Goal: Task Accomplishment & Management: Use online tool/utility

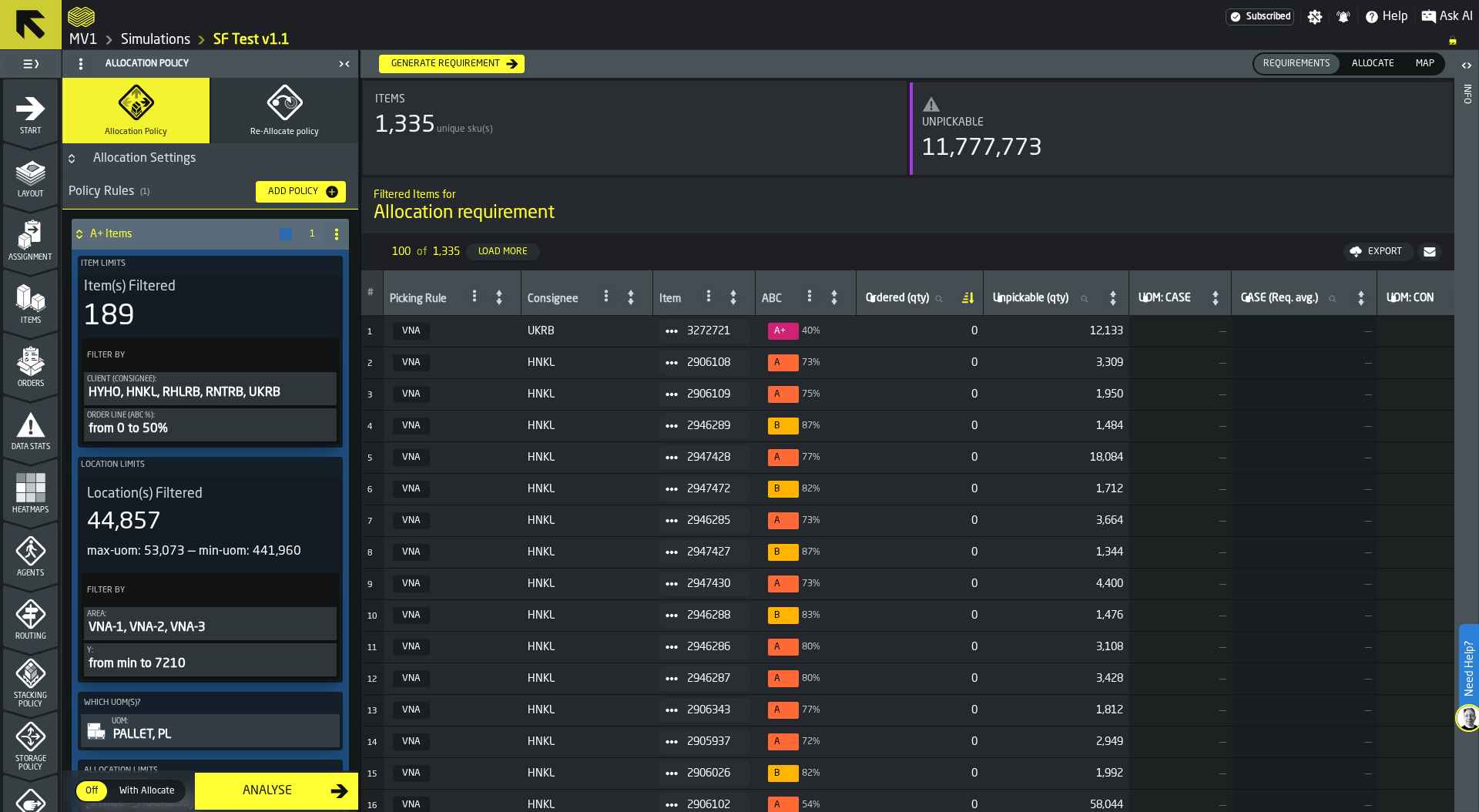
scroll to position [184, 0]
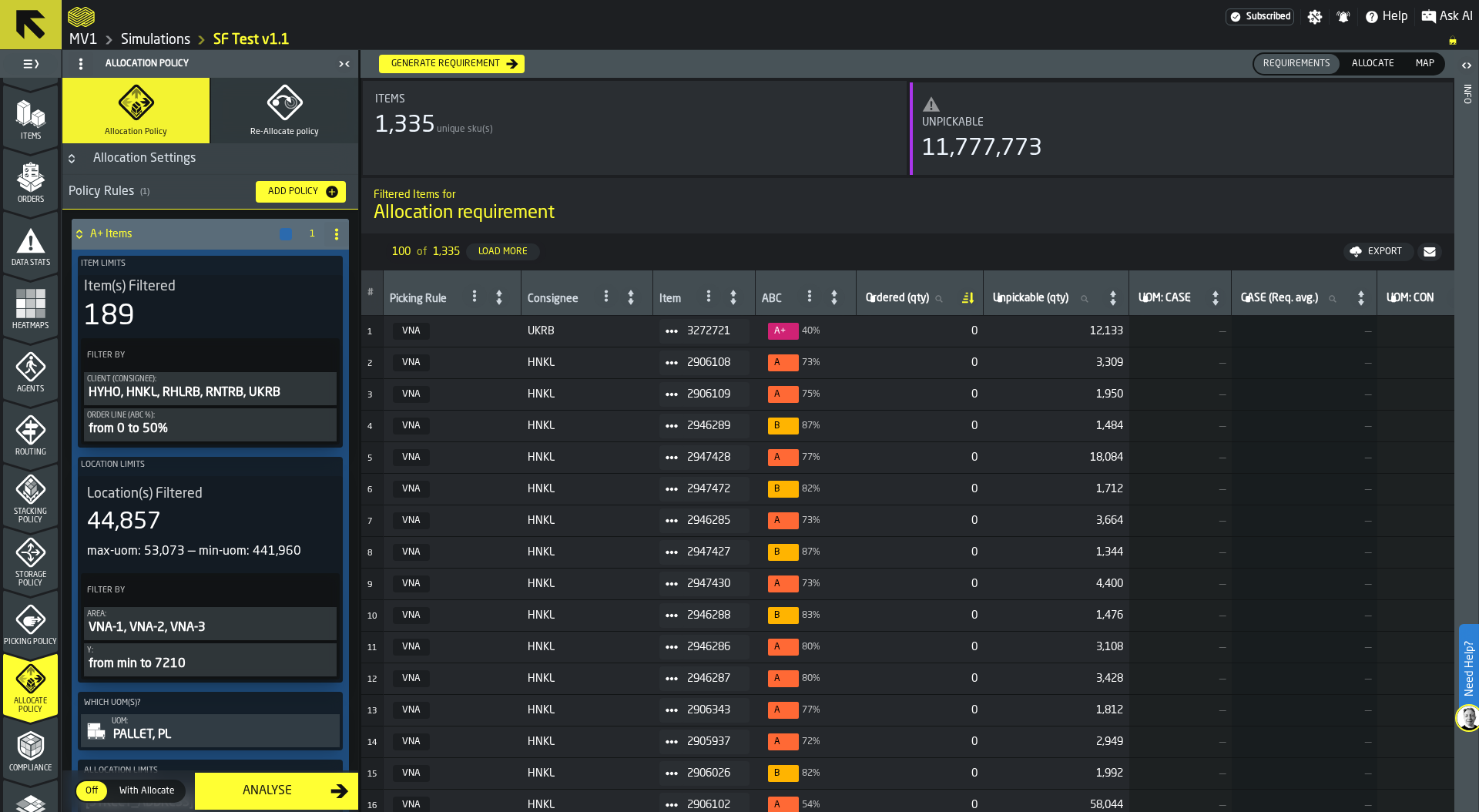
click at [169, 40] on link "Simulations" at bounding box center [155, 40] width 69 height 17
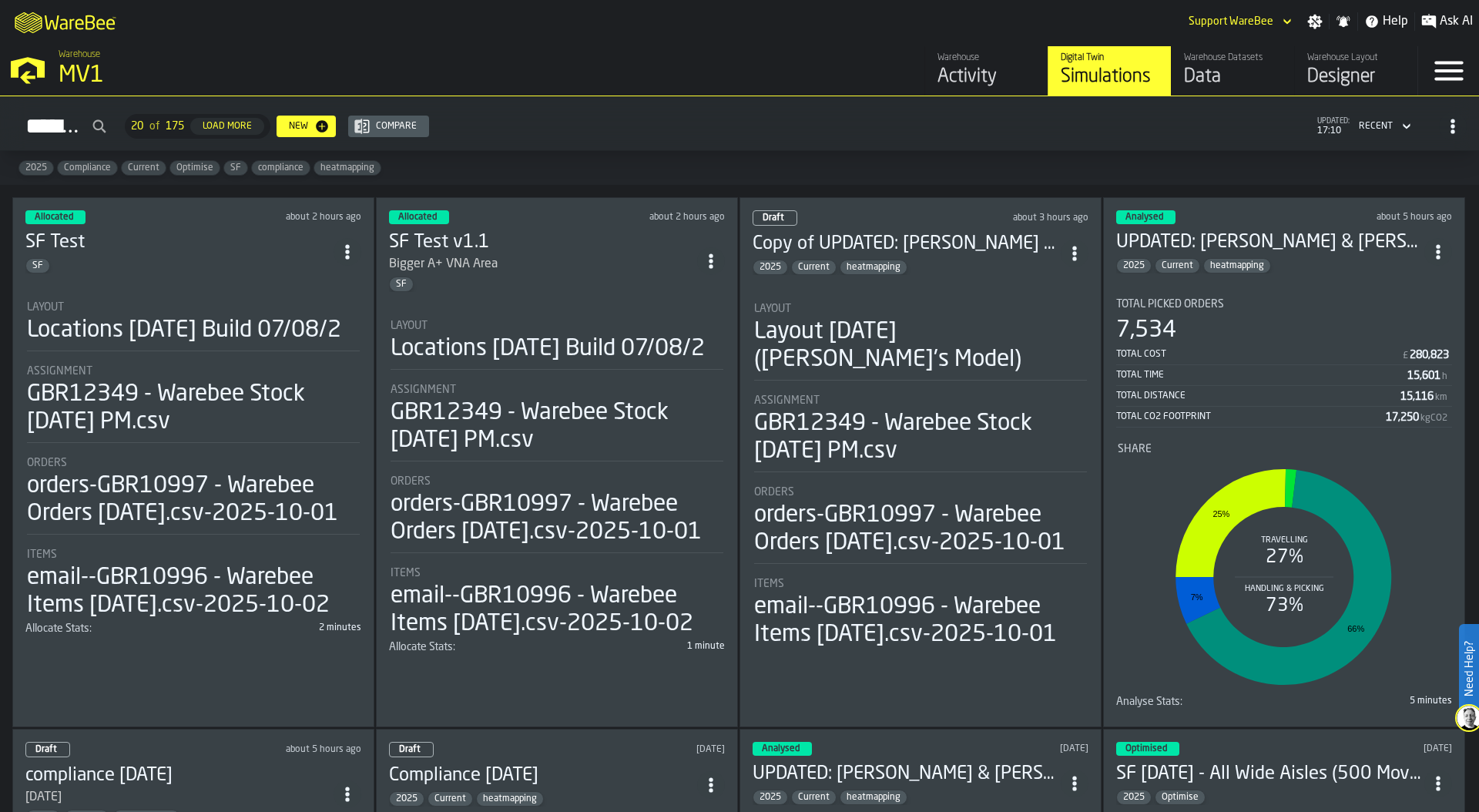
click at [229, 328] on div "Locations [DATE] Build 07/08/2" at bounding box center [184, 330] width 315 height 28
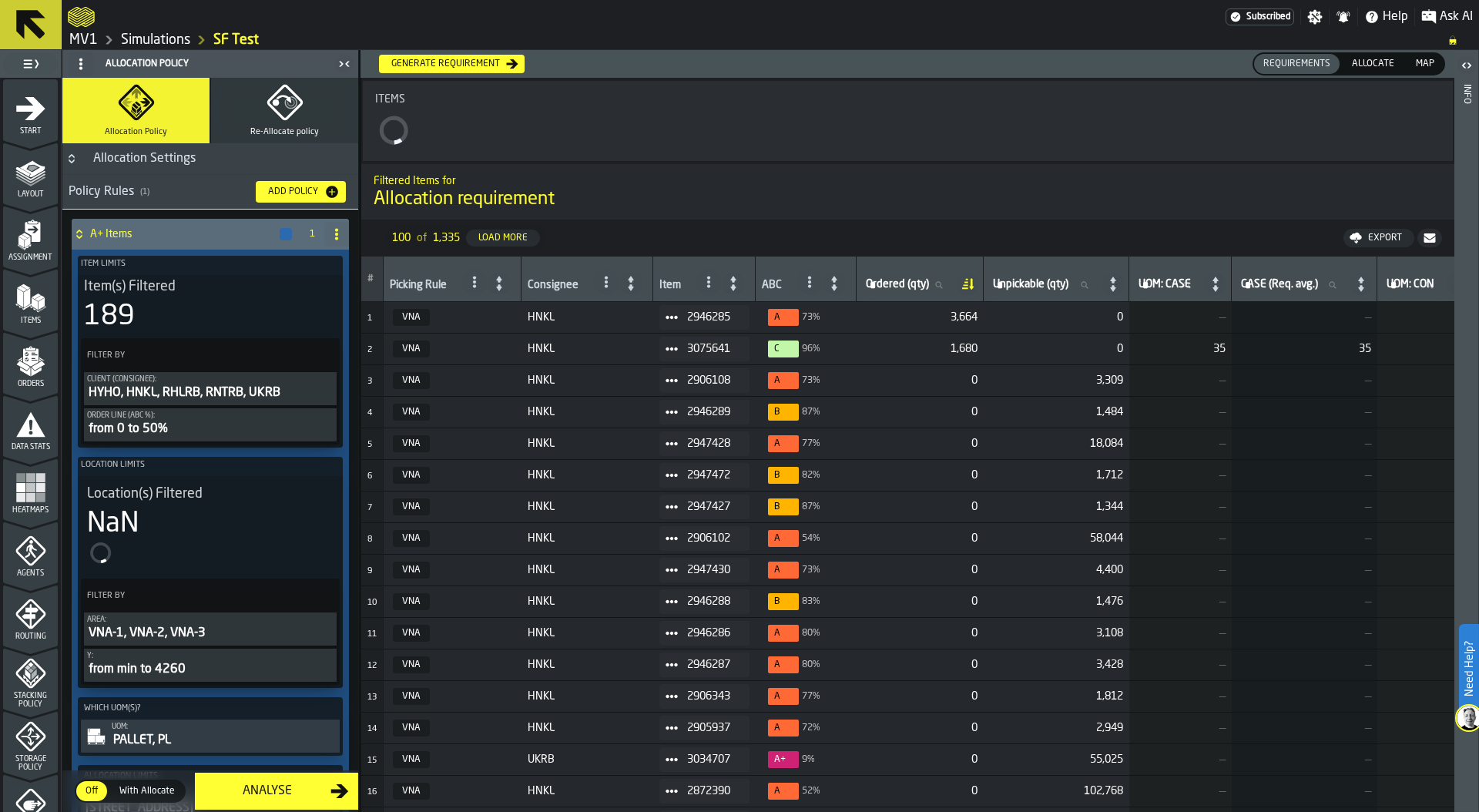
click at [83, 39] on link "MV1" at bounding box center [83, 40] width 29 height 17
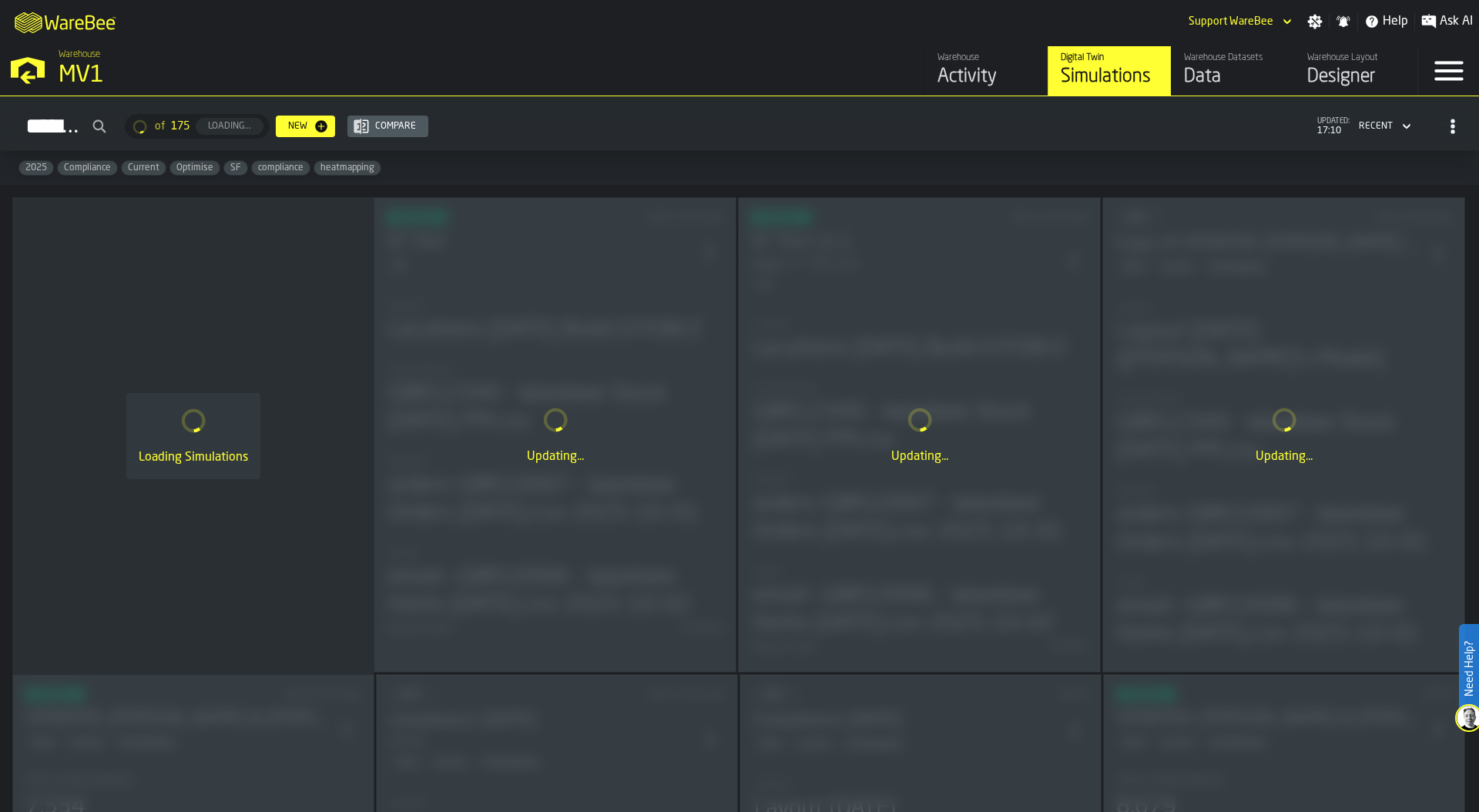
click at [1251, 56] on div "Warehouse Datasets" at bounding box center [1233, 57] width 98 height 11
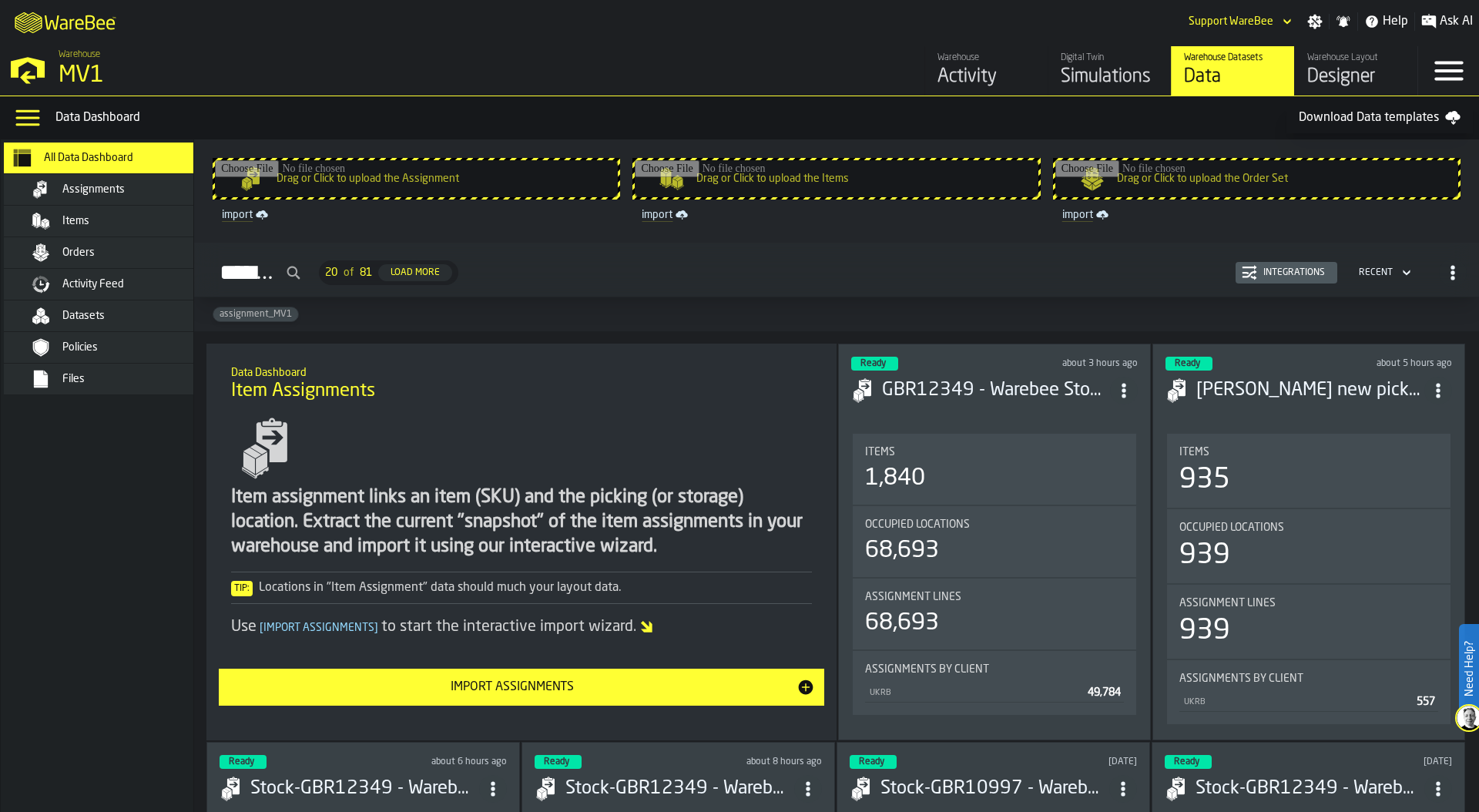
click at [118, 255] on div "Orders" at bounding box center [137, 252] width 151 height 13
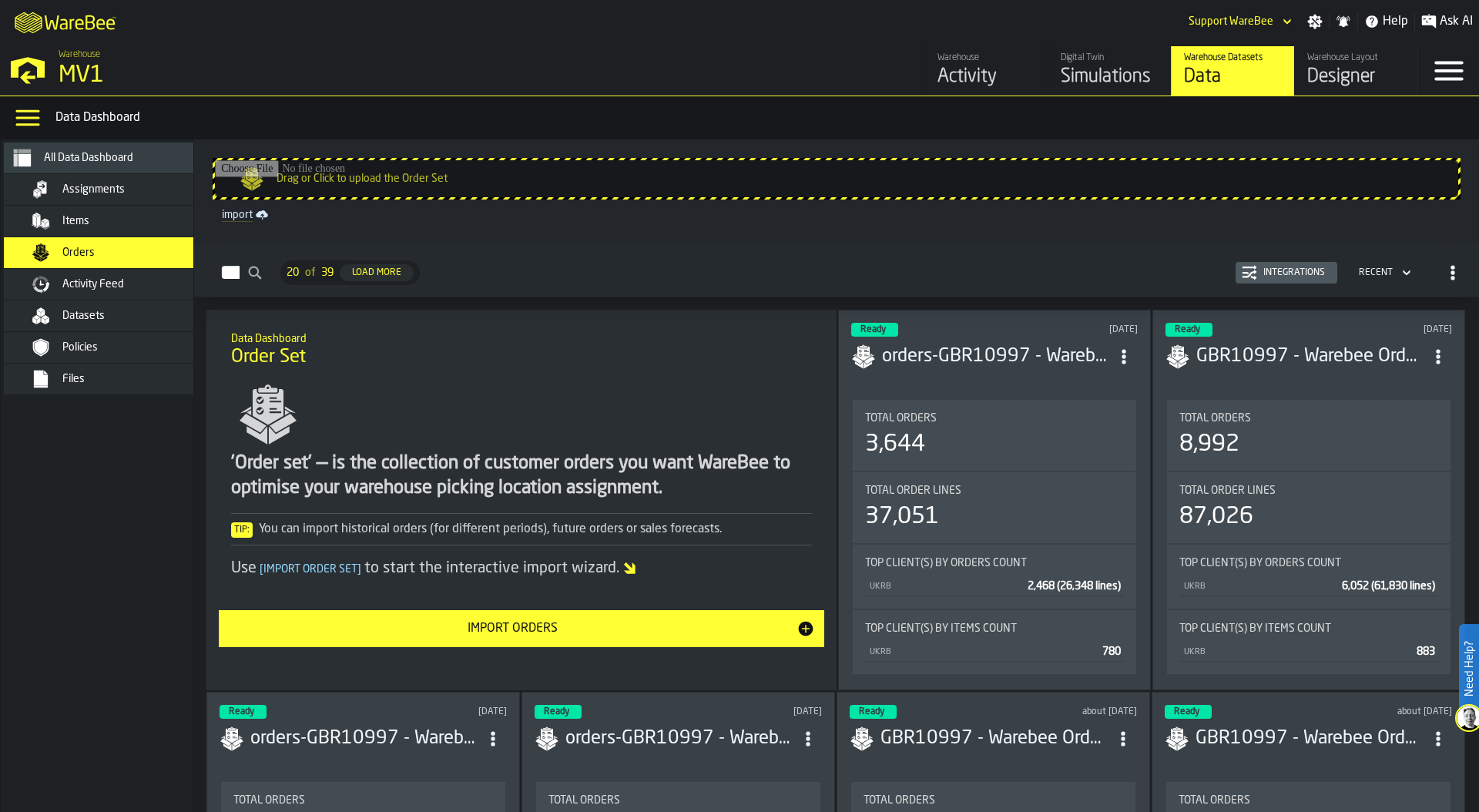
click at [589, 625] on div "Import Orders" at bounding box center [512, 628] width 568 height 19
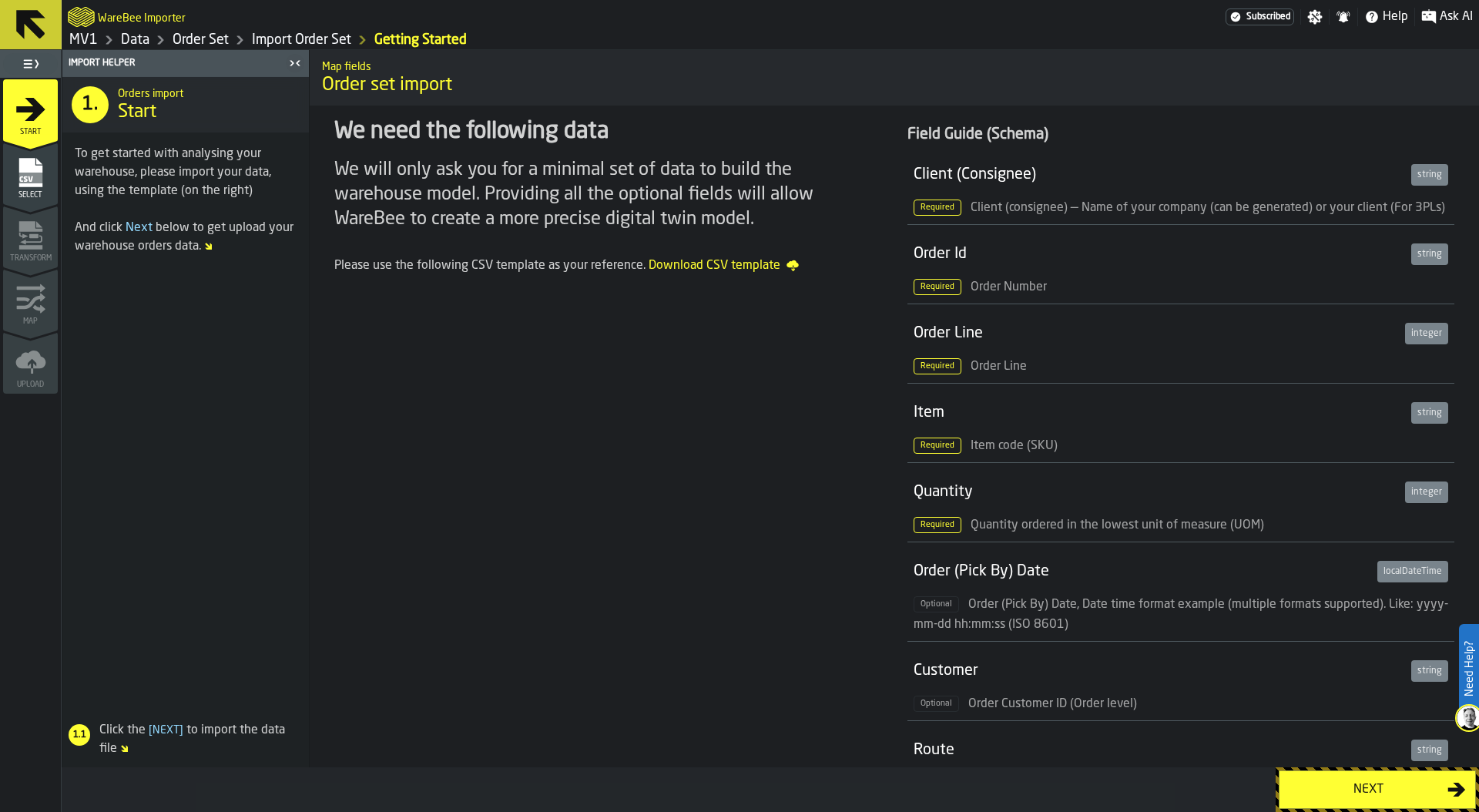
click at [1365, 782] on div "Next" at bounding box center [1368, 789] width 159 height 19
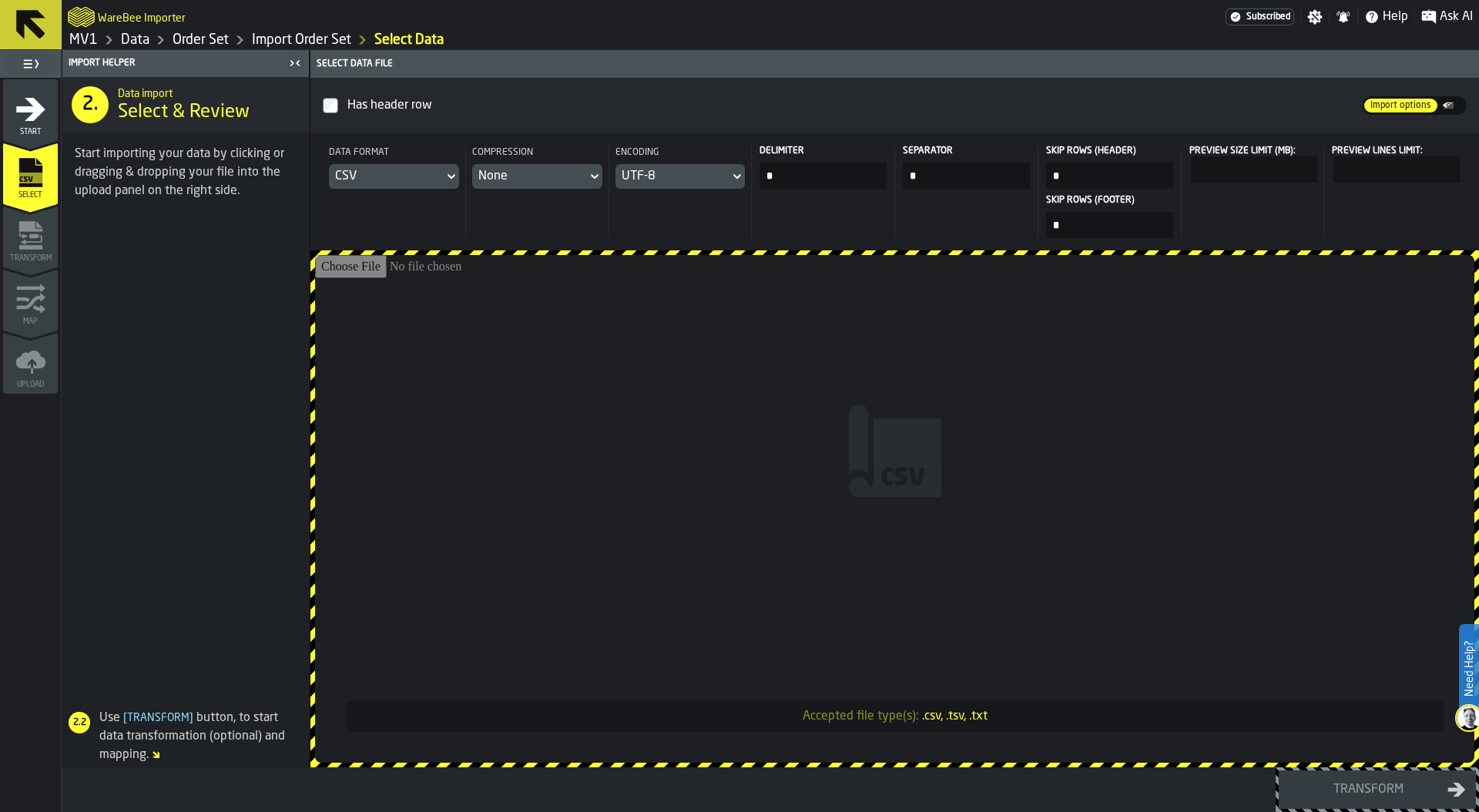
click at [1098, 384] on input "Accepted file type(s): .csv, .tsv, .txt" at bounding box center [895, 508] width 1159 height 508
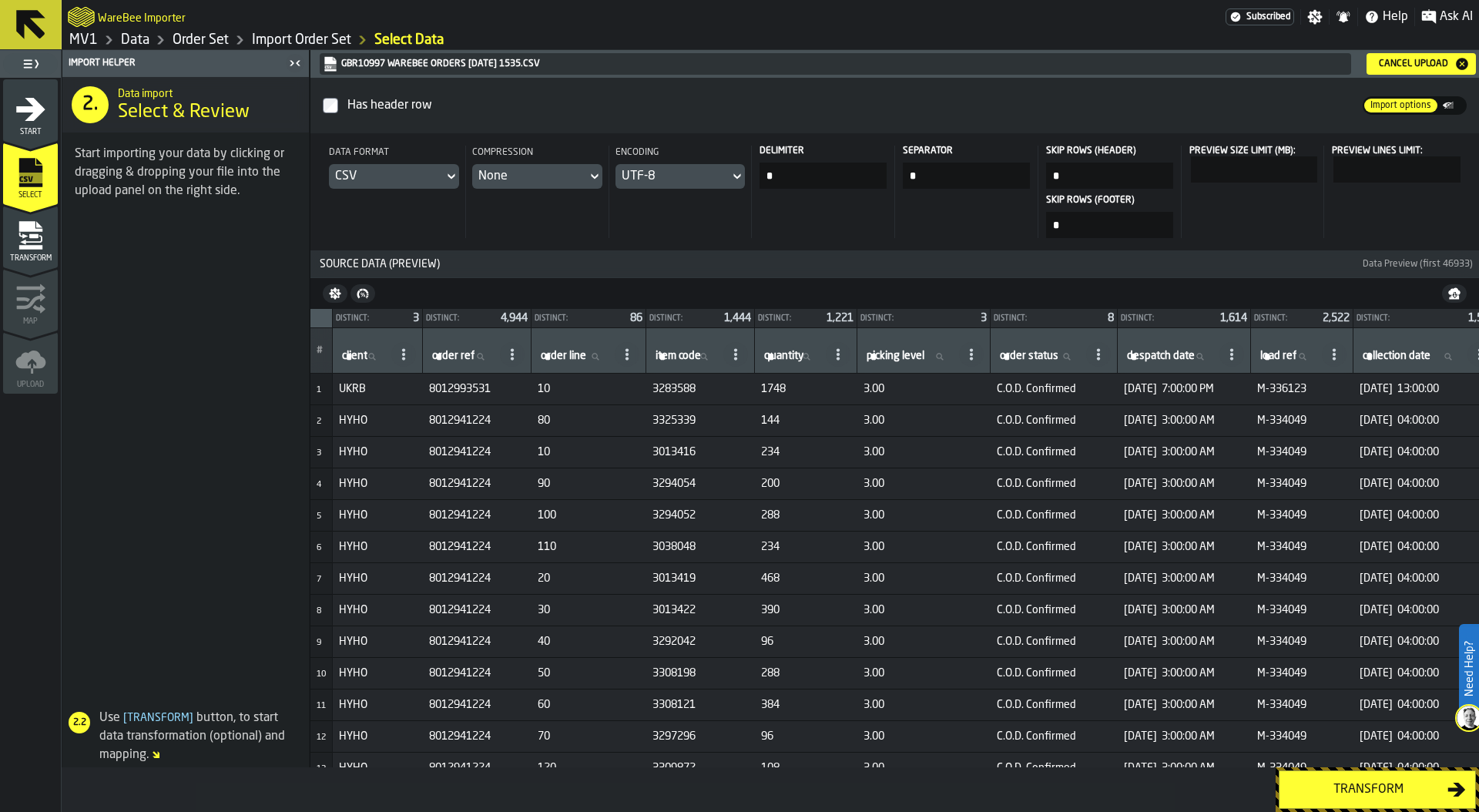
click at [1344, 794] on div "Transform" at bounding box center [1368, 789] width 159 height 19
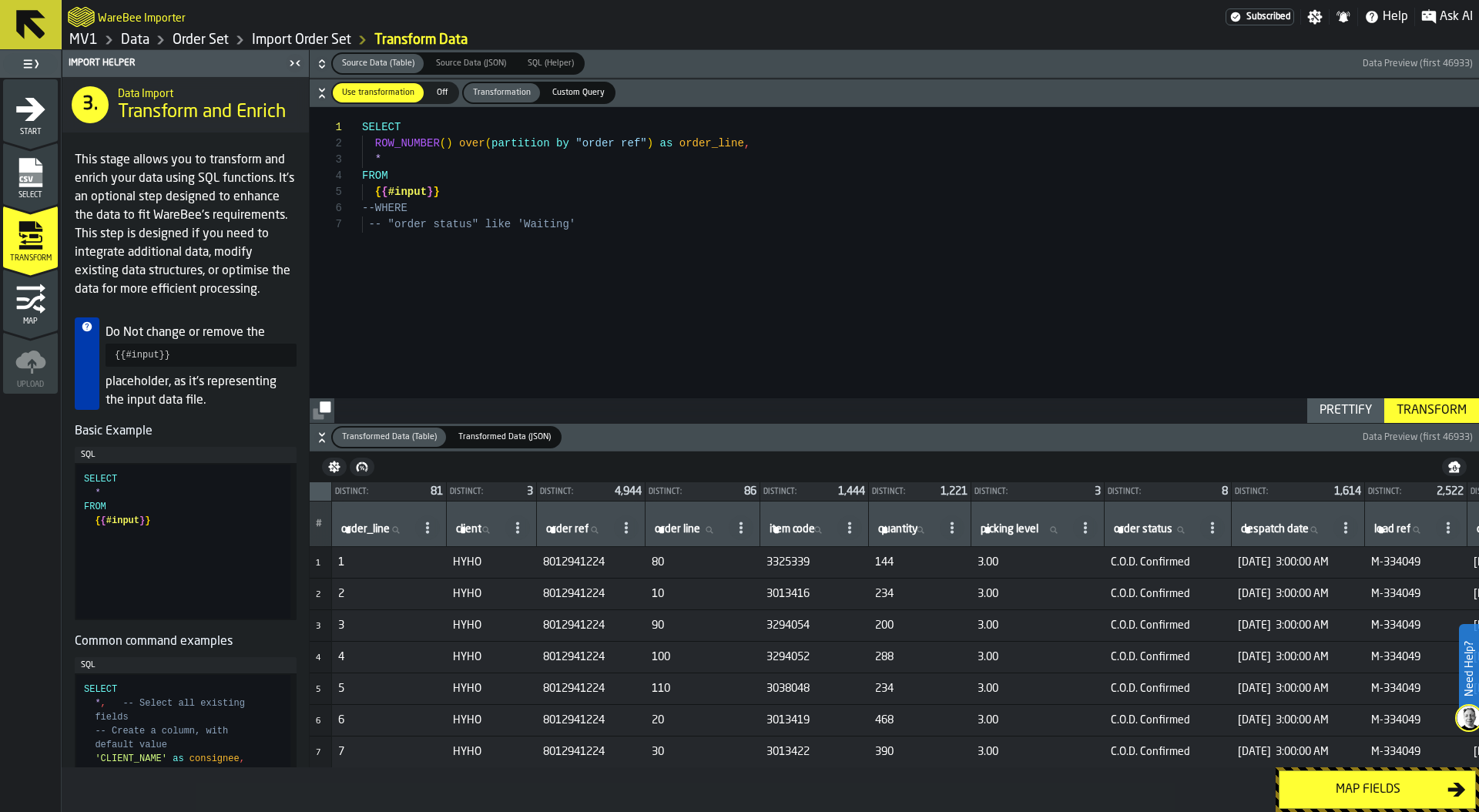
click at [1364, 788] on div "Map fields" at bounding box center [1368, 789] width 159 height 19
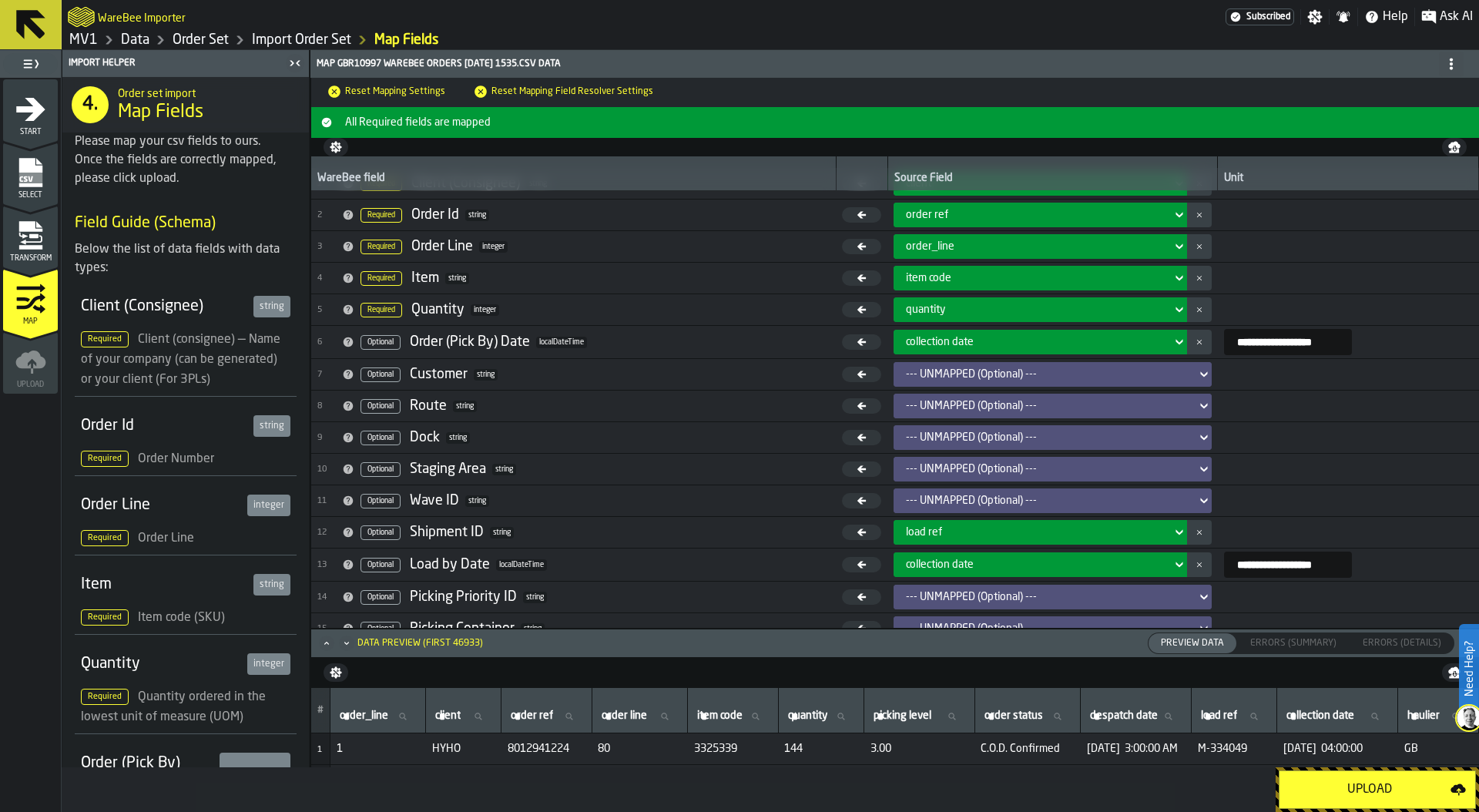
scroll to position [40, 0]
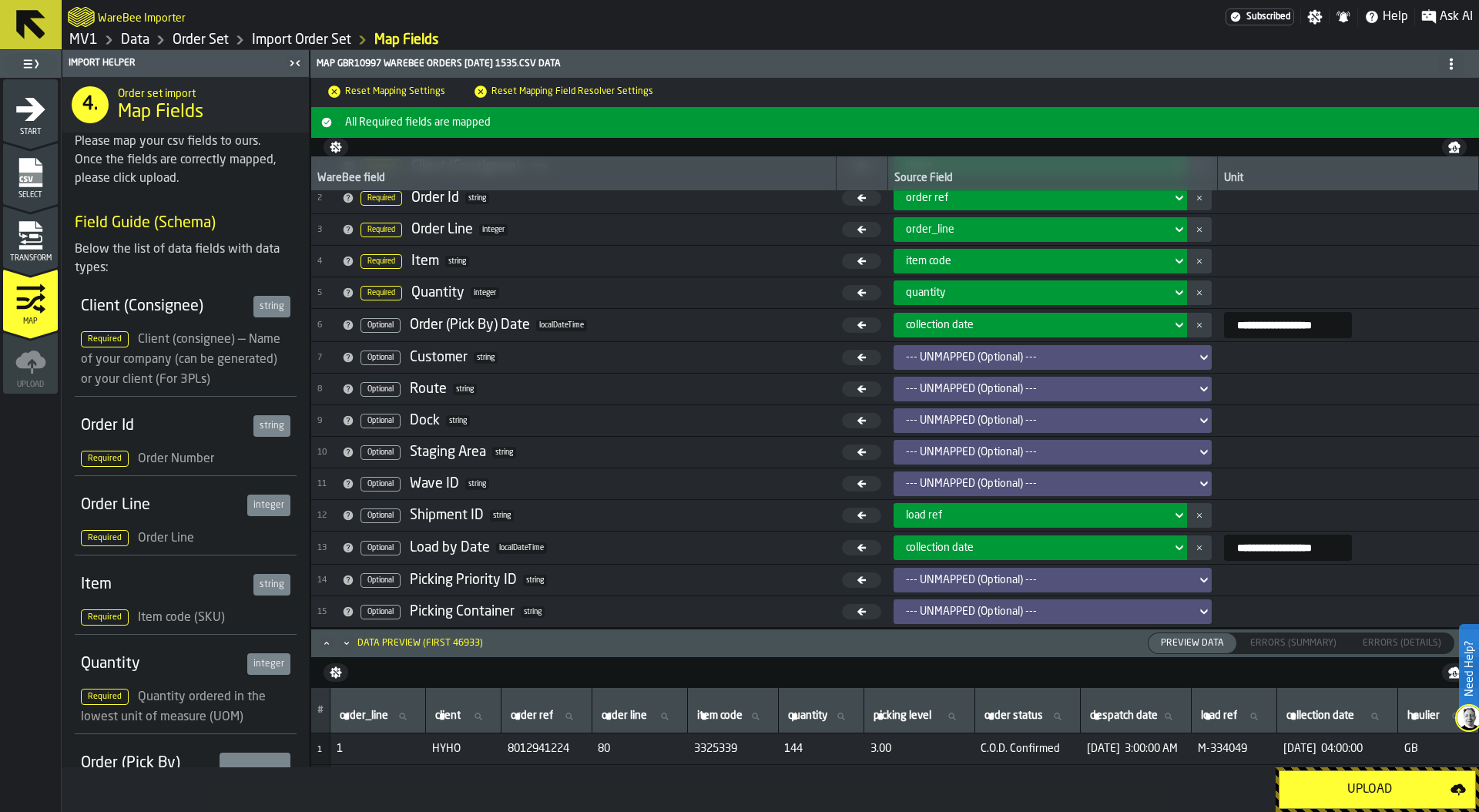
click at [1347, 796] on div "Upload" at bounding box center [1369, 789] width 162 height 19
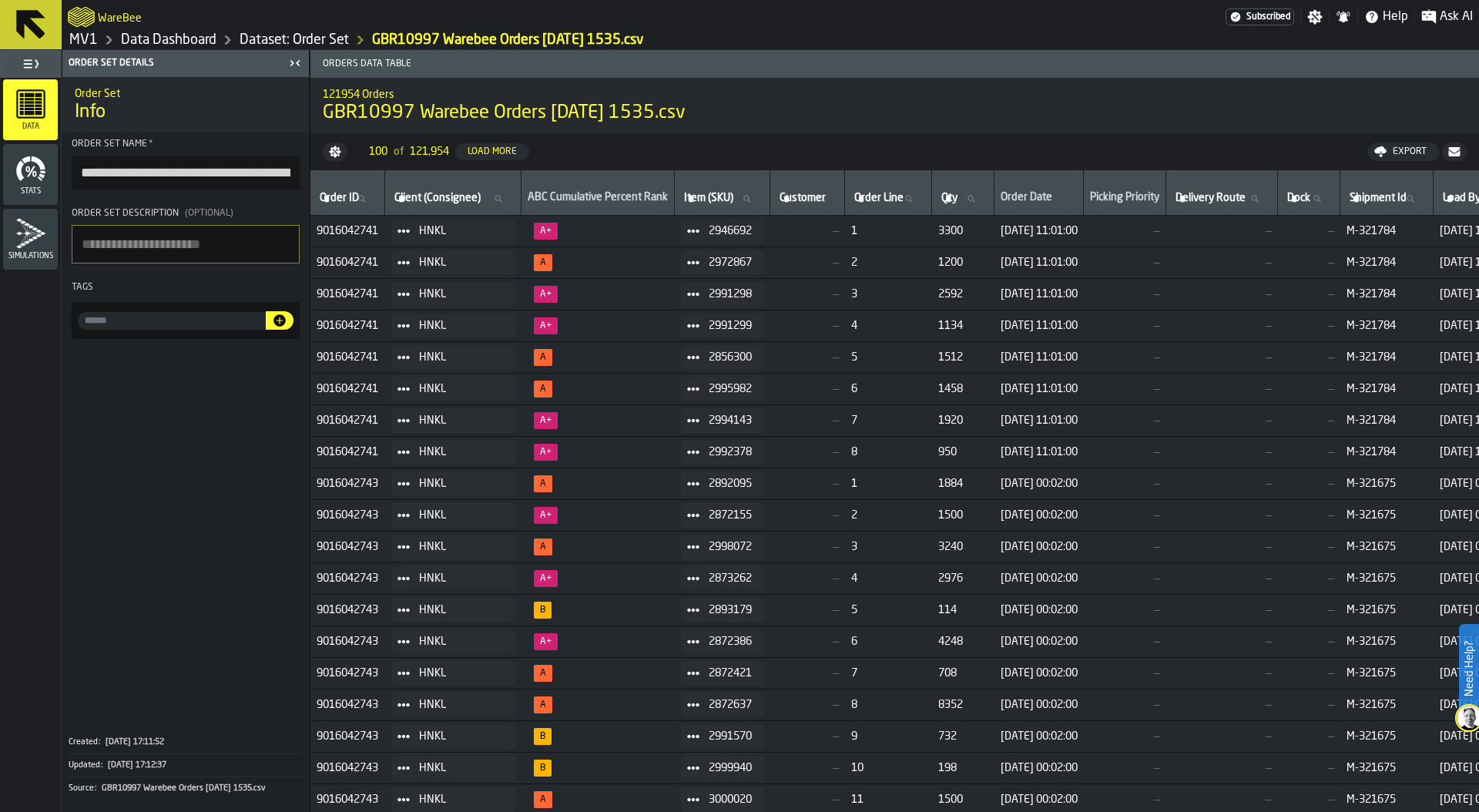
click at [175, 174] on input "**********" at bounding box center [186, 173] width 228 height 34
drag, startPoint x: 164, startPoint y: 172, endPoint x: 328, endPoint y: 172, distance: 164.0
click at [328, 172] on main "**********" at bounding box center [740, 430] width 1479 height 761
click at [212, 174] on input "**********" at bounding box center [186, 174] width 228 height 35
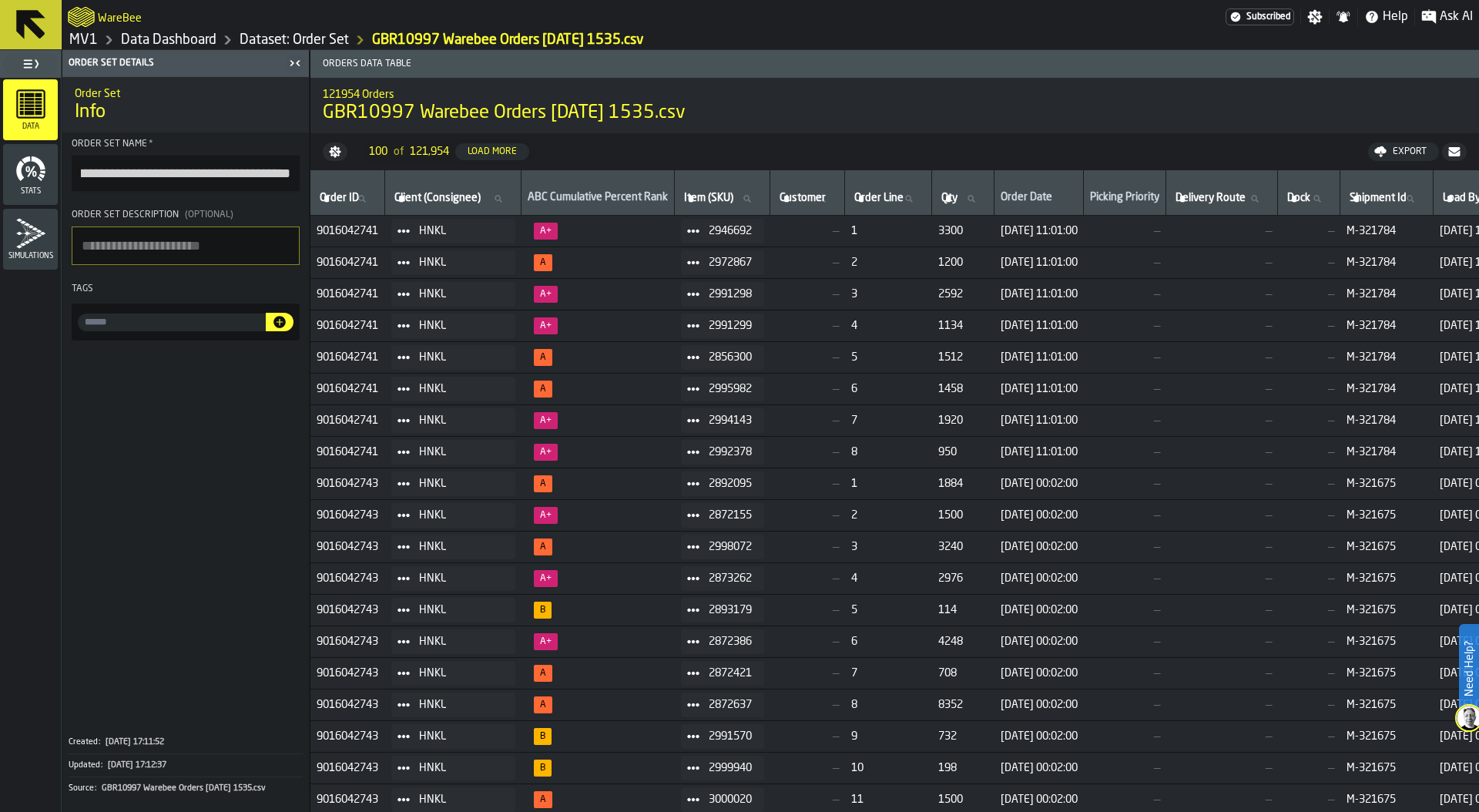
drag, startPoint x: 266, startPoint y: 173, endPoint x: 331, endPoint y: 173, distance: 65.0
click at [331, 173] on main "**********" at bounding box center [740, 430] width 1479 height 761
type input "**********"
click at [99, 40] on icon "Breadcrumb" at bounding box center [109, 40] width 19 height 19
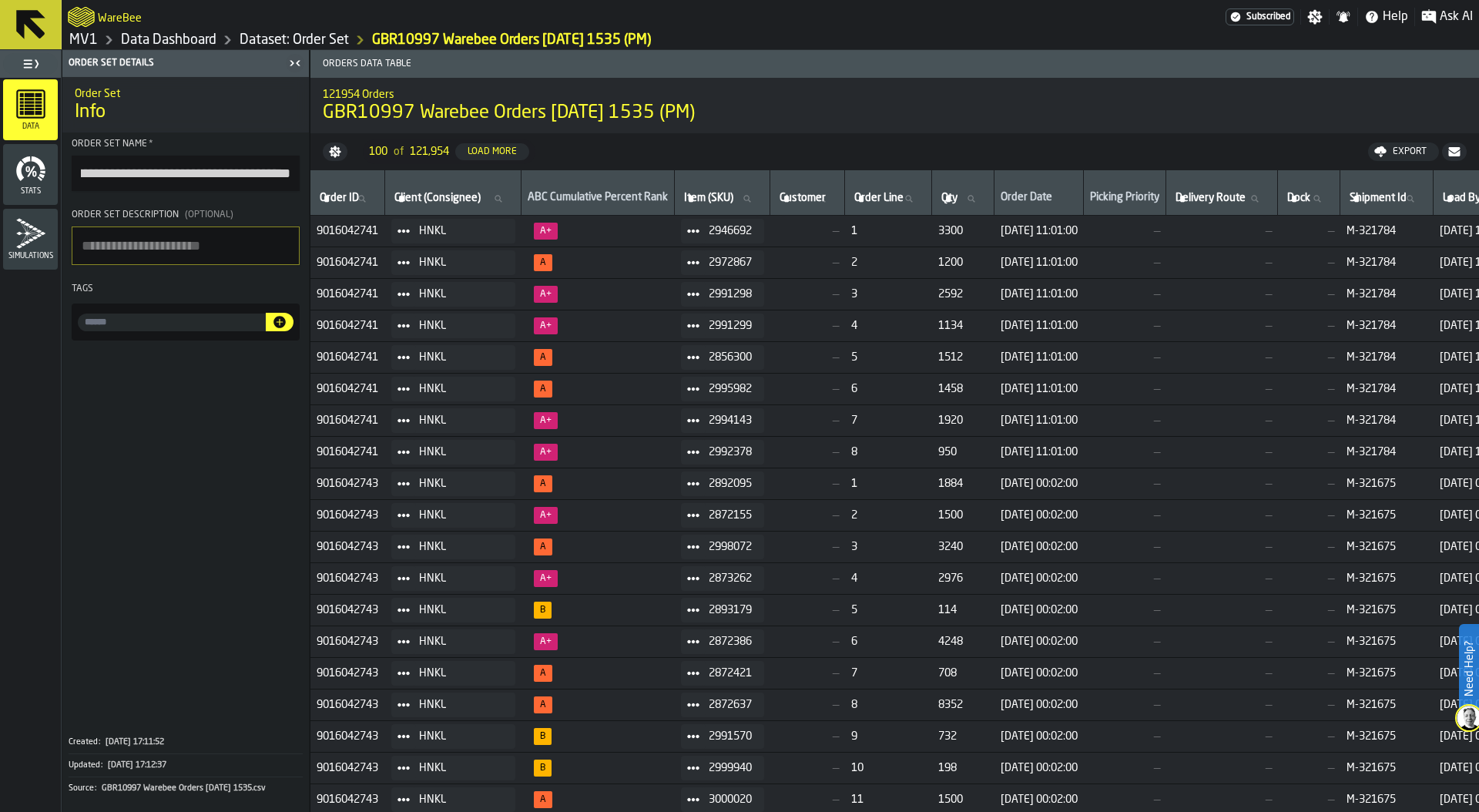
scroll to position [0, 0]
click at [83, 40] on link "MV1" at bounding box center [83, 40] width 29 height 17
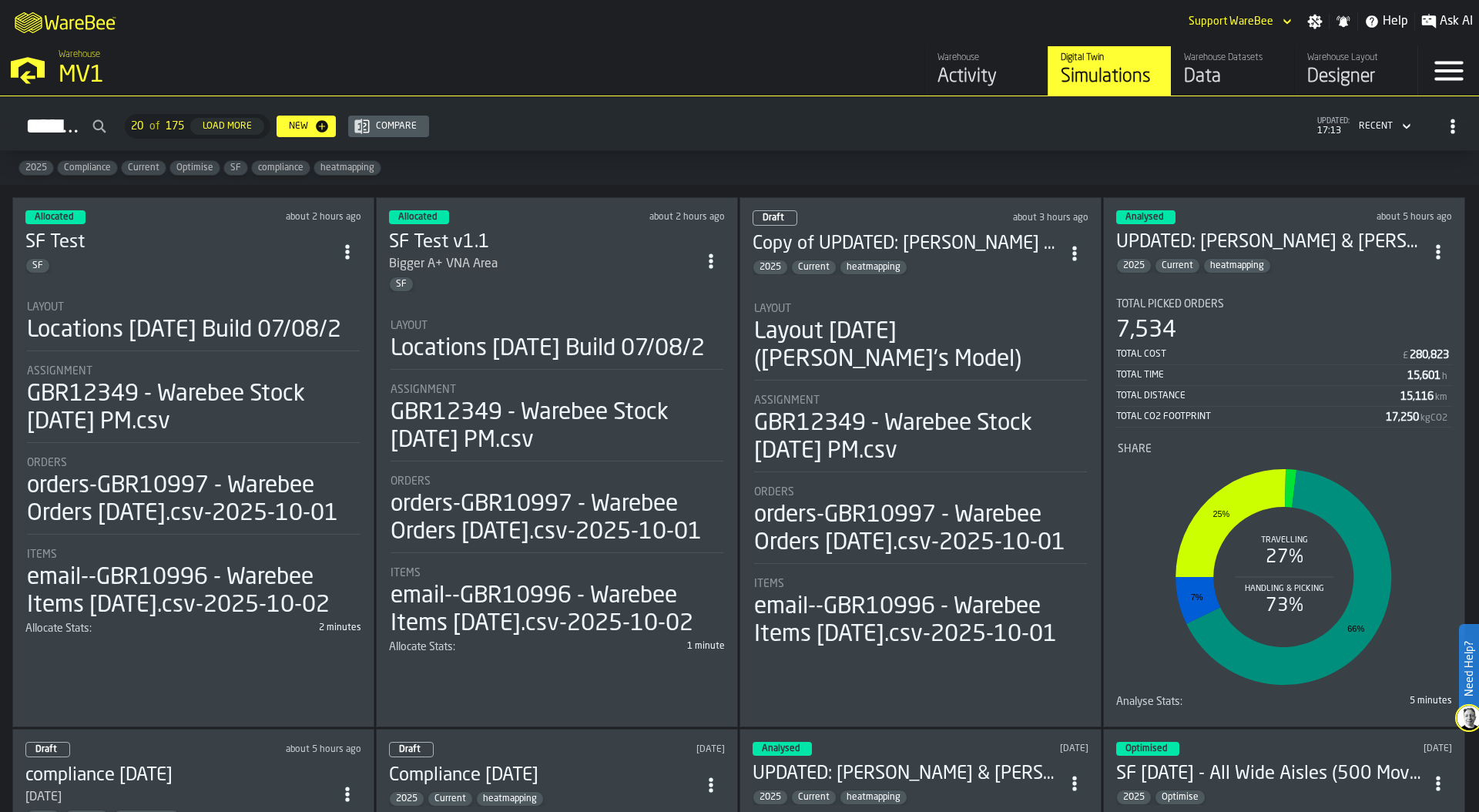
click at [218, 322] on div "Locations [DATE] Build 07/08/2" at bounding box center [184, 330] width 315 height 28
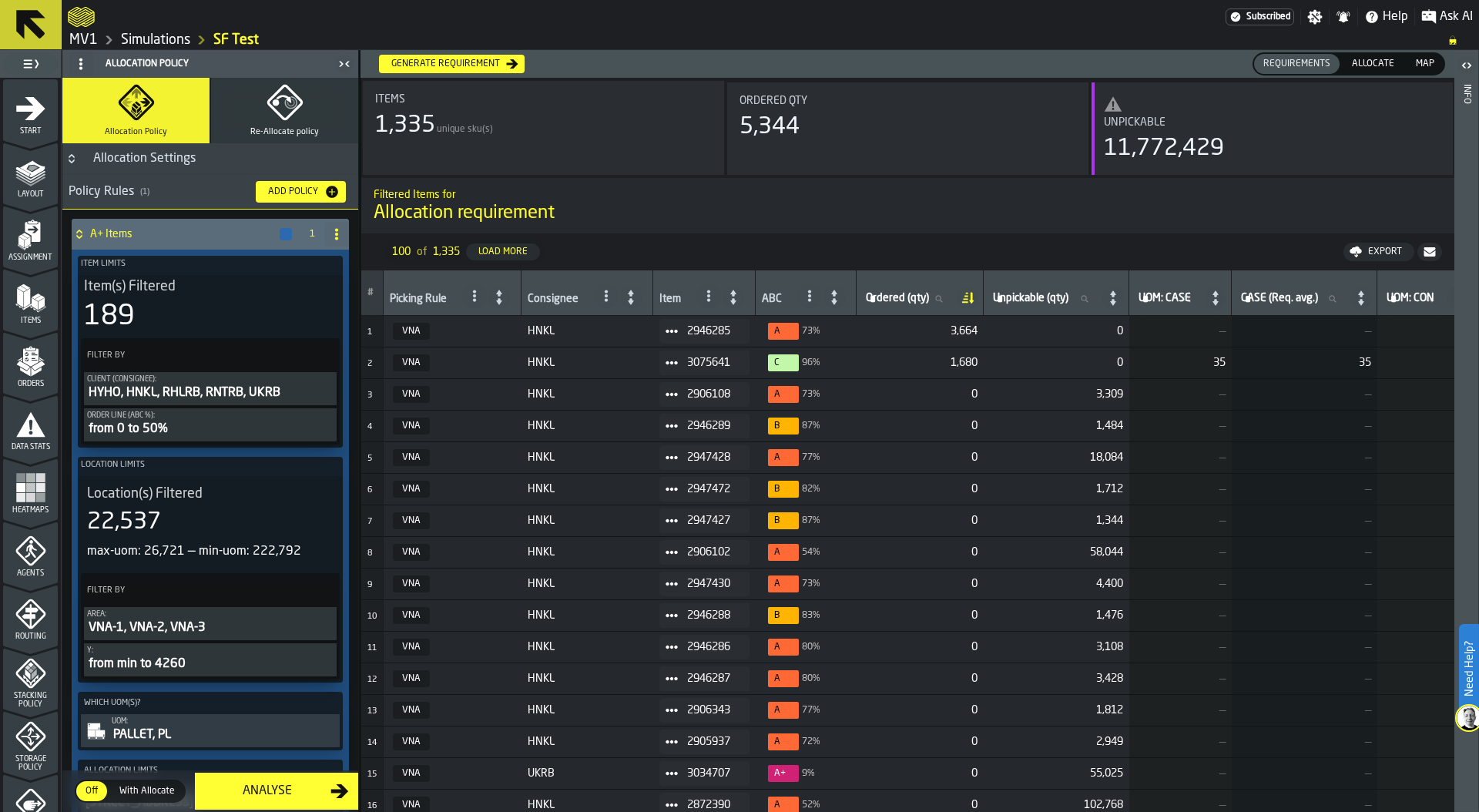
click at [28, 367] on icon "menu Orders" at bounding box center [30, 361] width 31 height 31
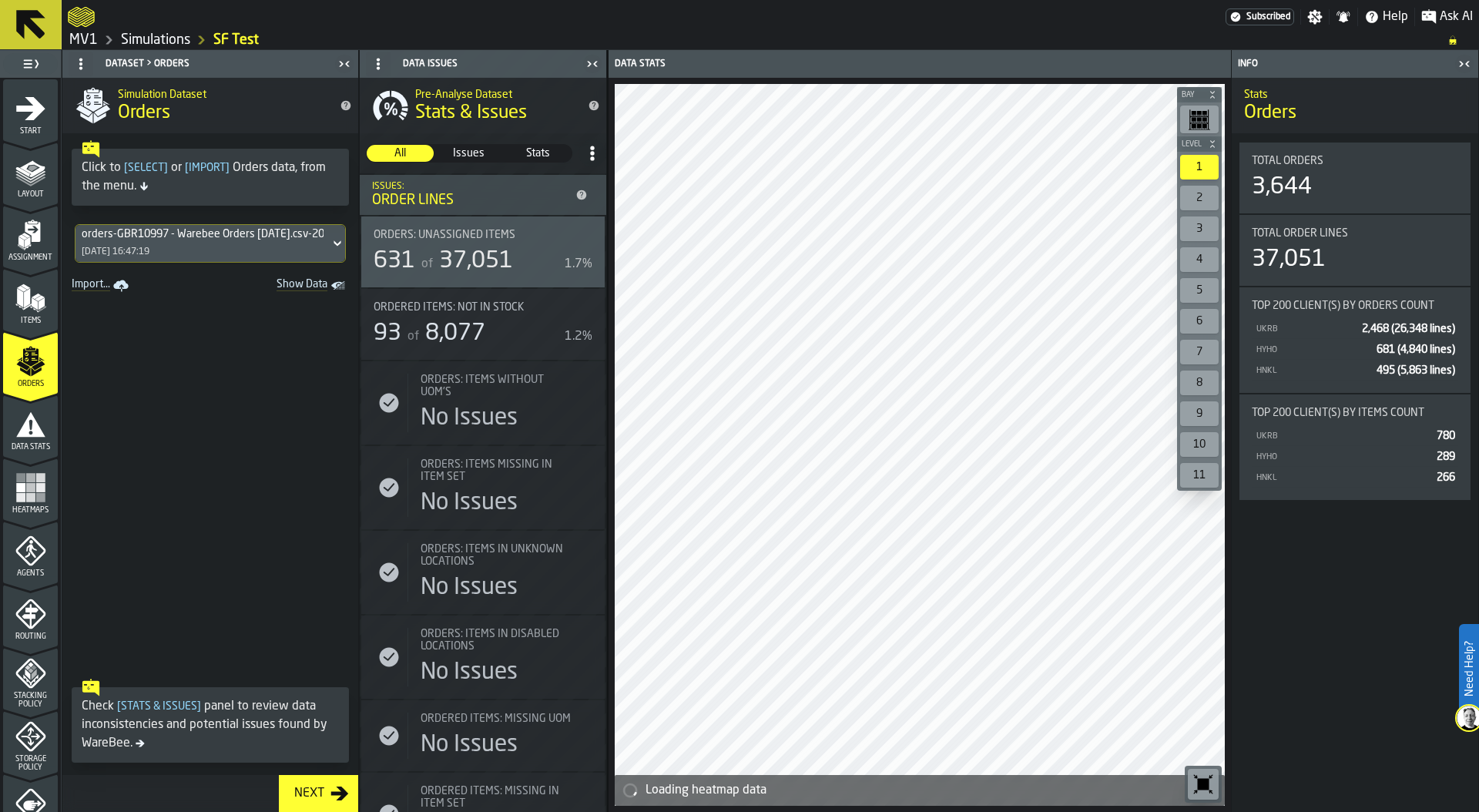
click at [199, 243] on div "orders-GBR10997 - Warebee Orders [DATE].csv-2025-10-01 [DATE] 16:47:19" at bounding box center [202, 244] width 254 height 37
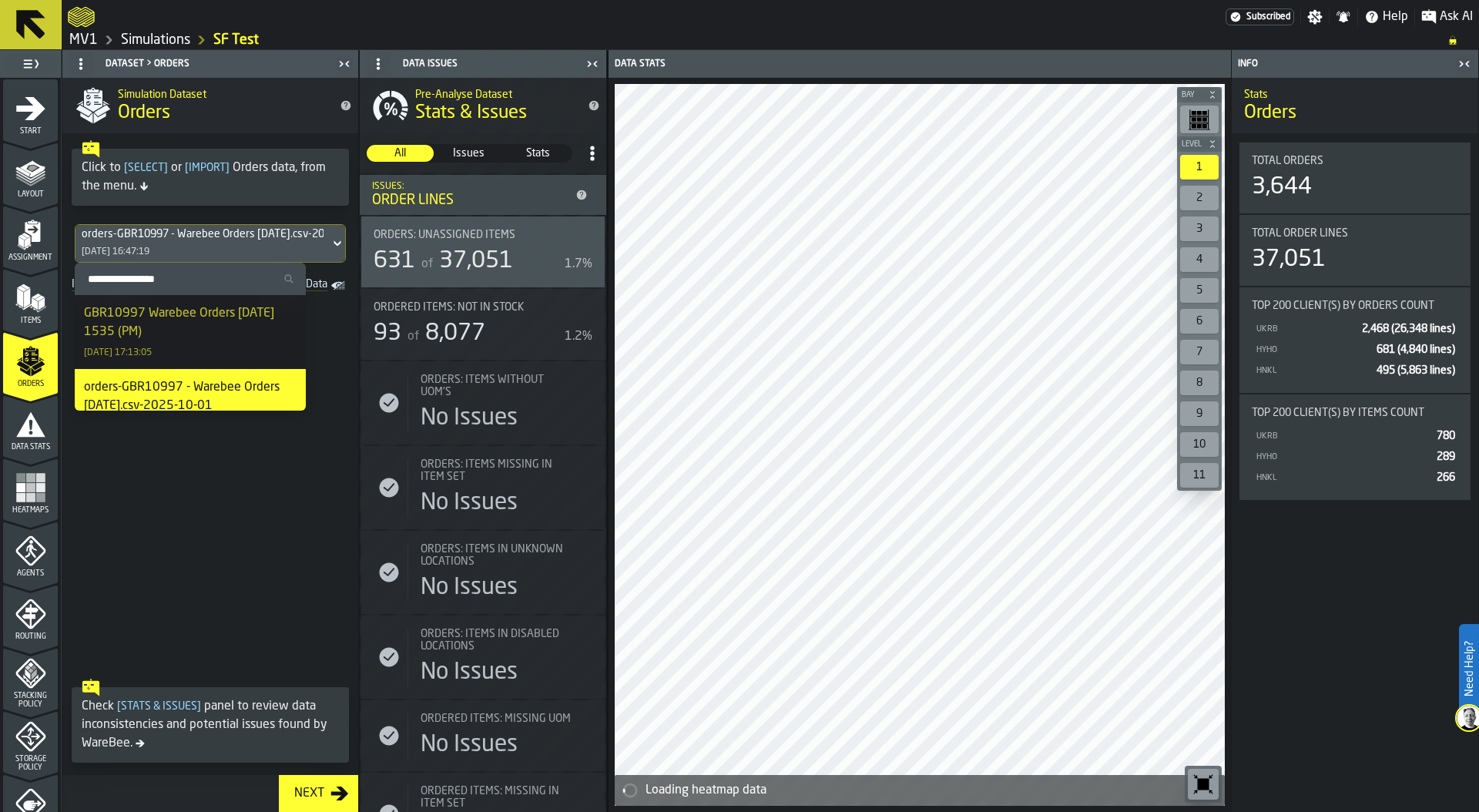
click at [190, 315] on div "GBR10997 Warebee Orders [DATE] 1535 (PM)" at bounding box center [191, 323] width 212 height 37
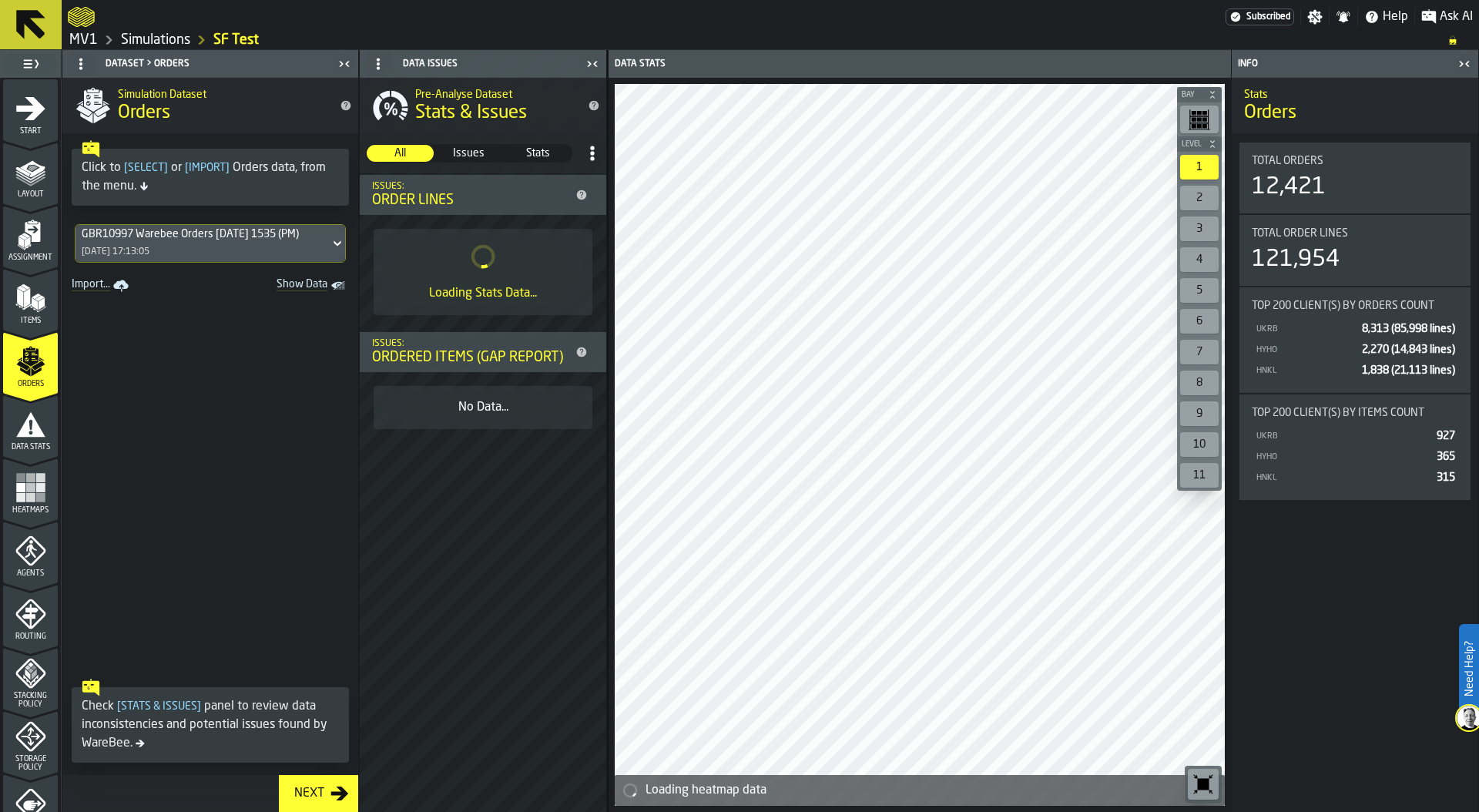
scroll to position [393, 0]
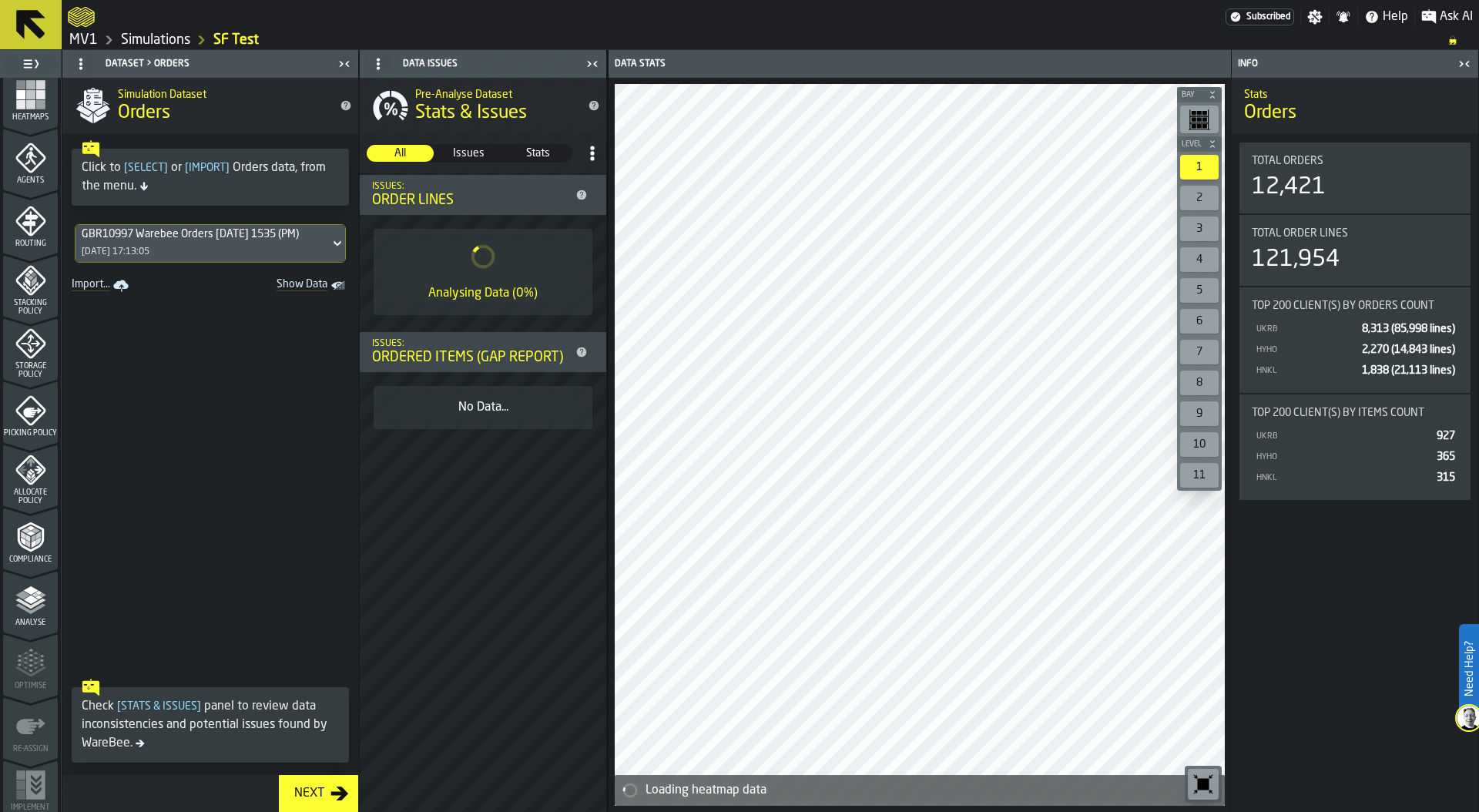
click at [24, 407] on icon "menu Picking Policy" at bounding box center [32, 412] width 19 height 10
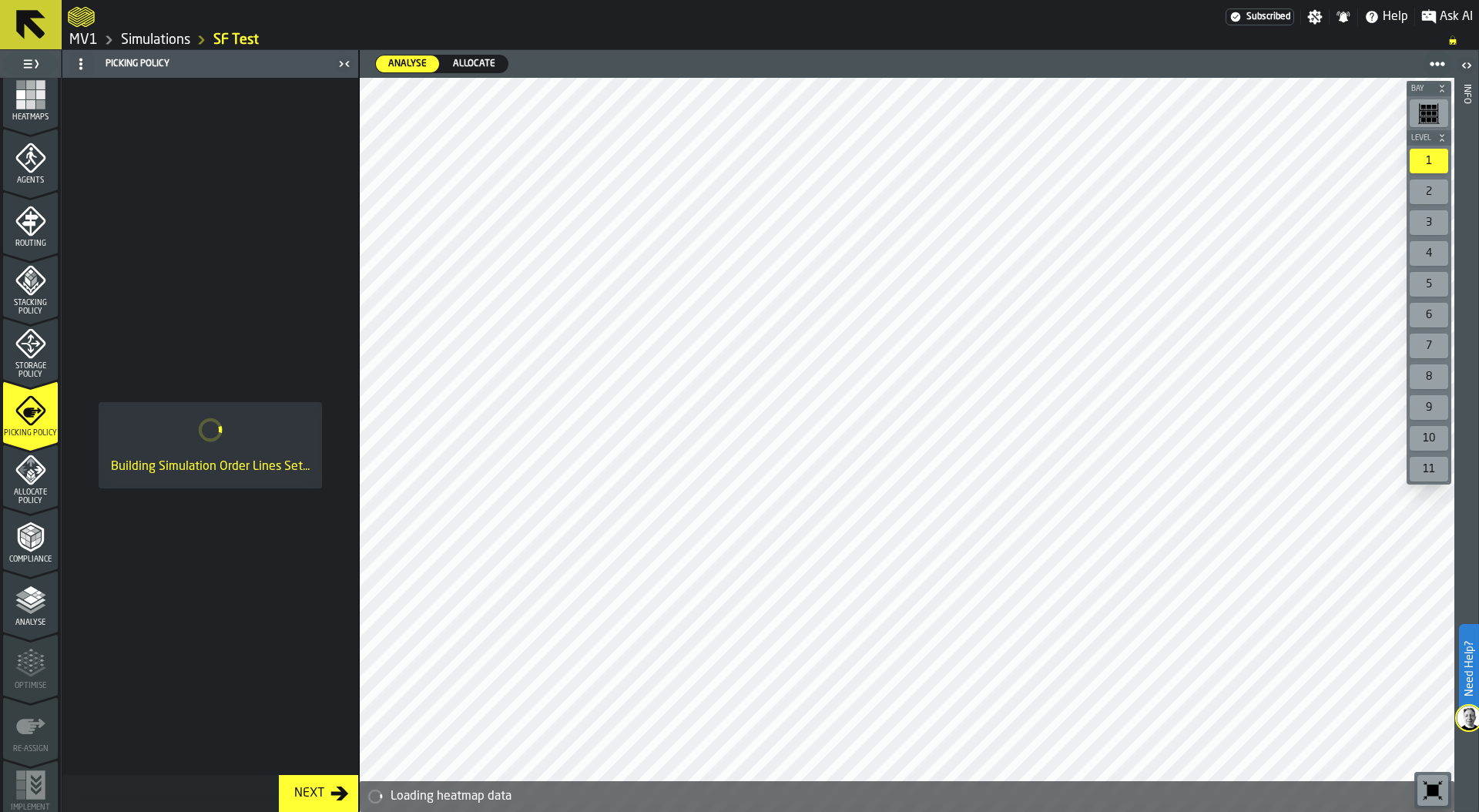
click at [26, 352] on icon "menu Storage Policy" at bounding box center [30, 343] width 31 height 31
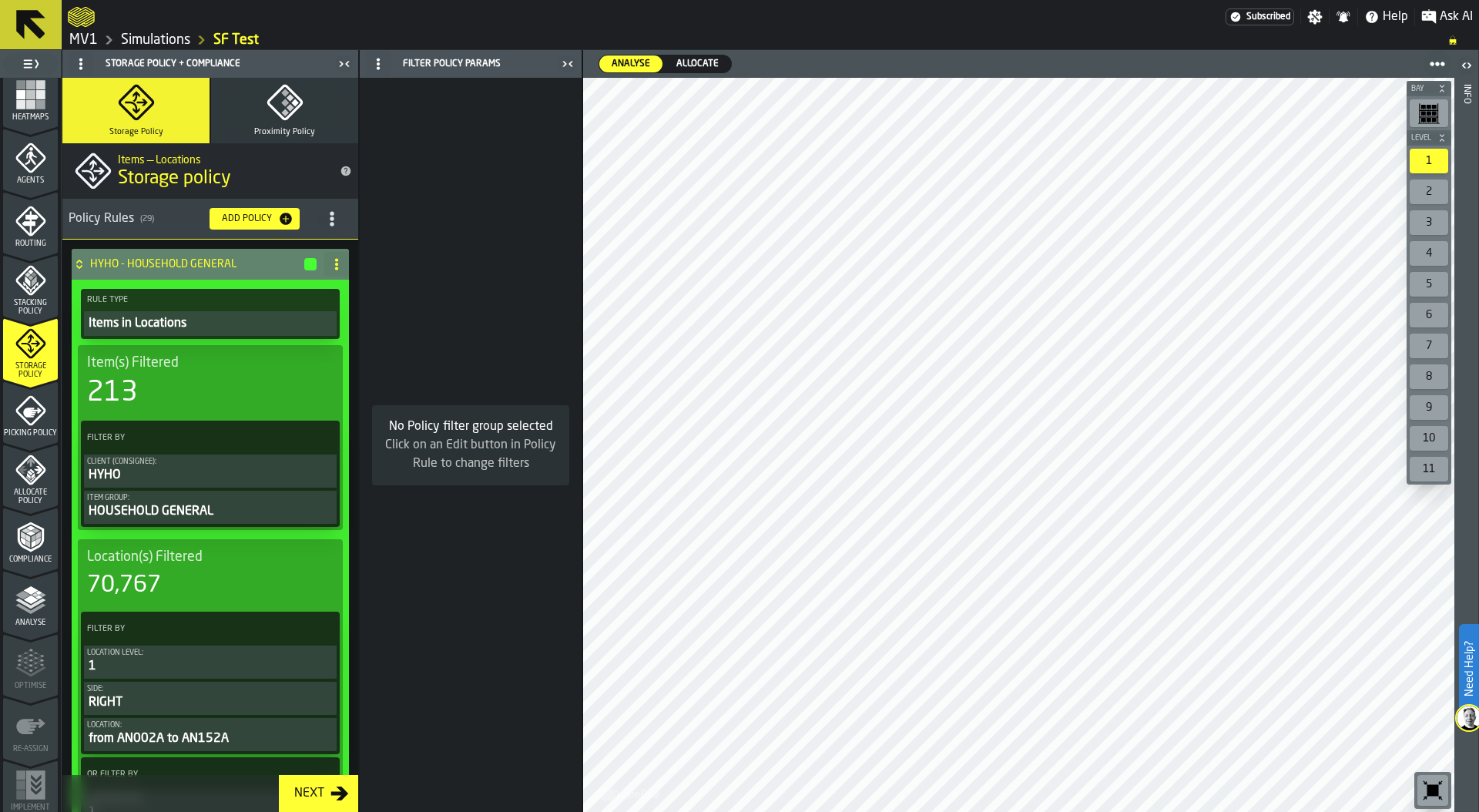
click at [82, 260] on icon at bounding box center [79, 264] width 15 height 13
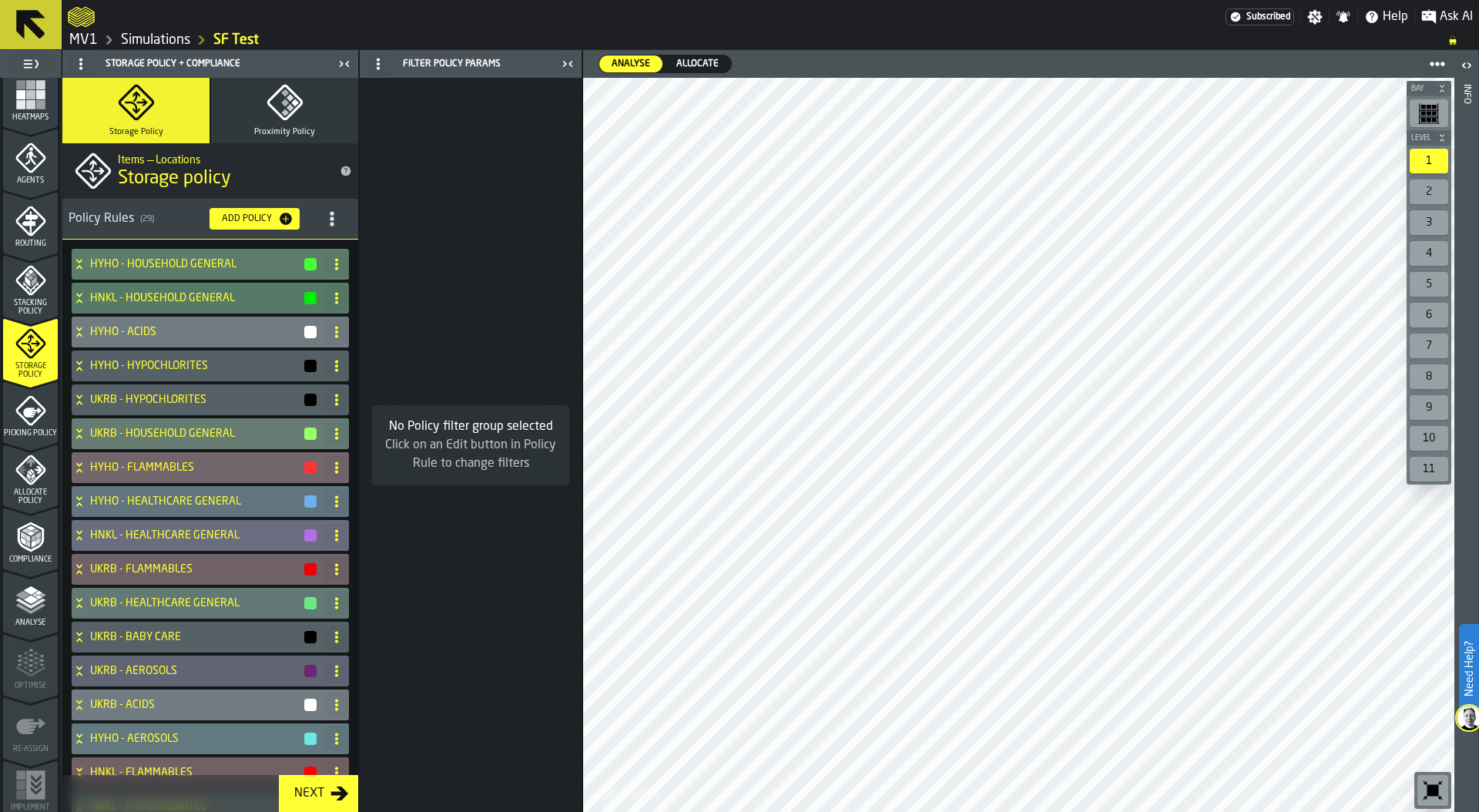
click at [31, 506] on icon "menu Allocate Policy" at bounding box center [30, 506] width 55 height 14
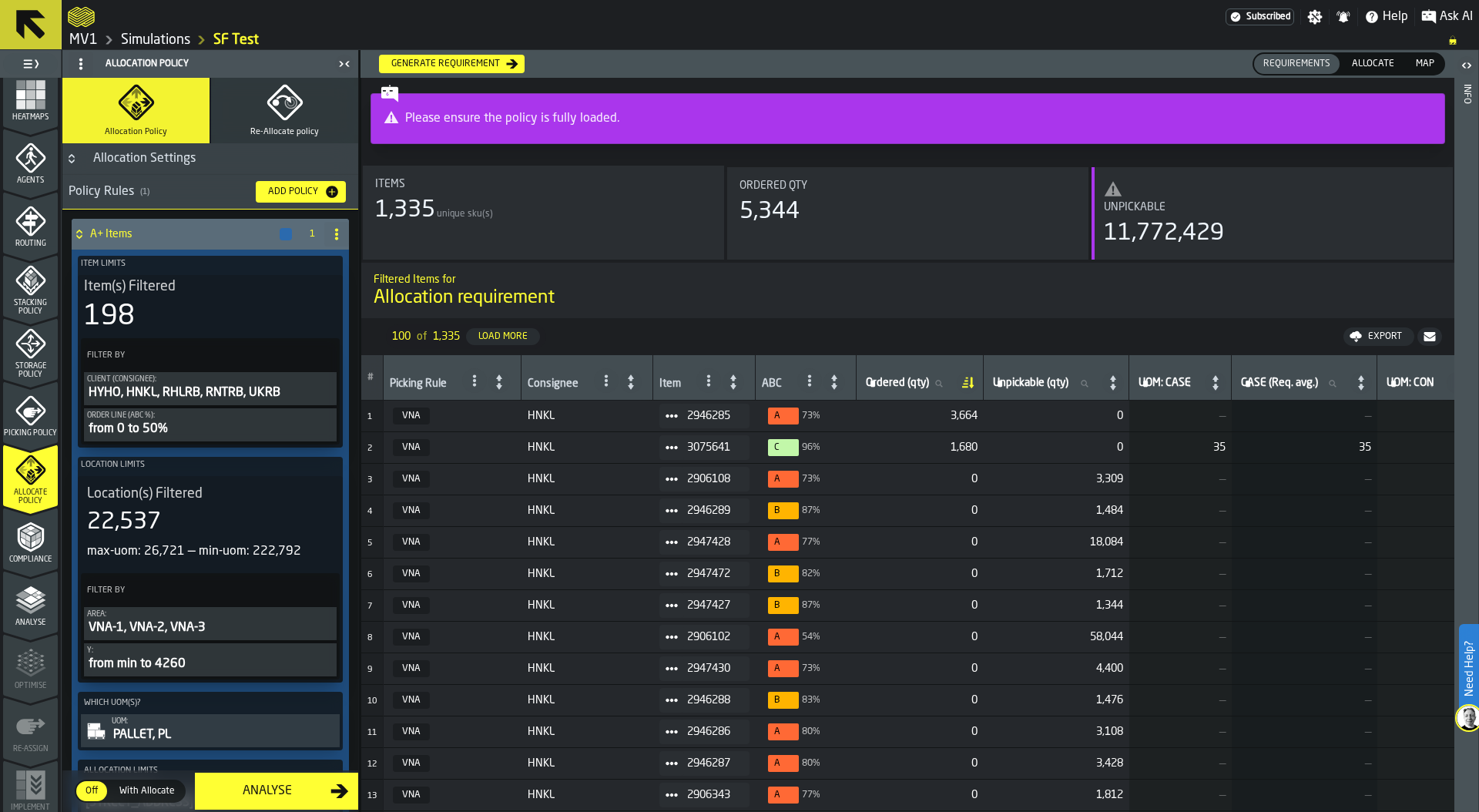
click at [30, 429] on span "Picking Policy" at bounding box center [30, 433] width 55 height 8
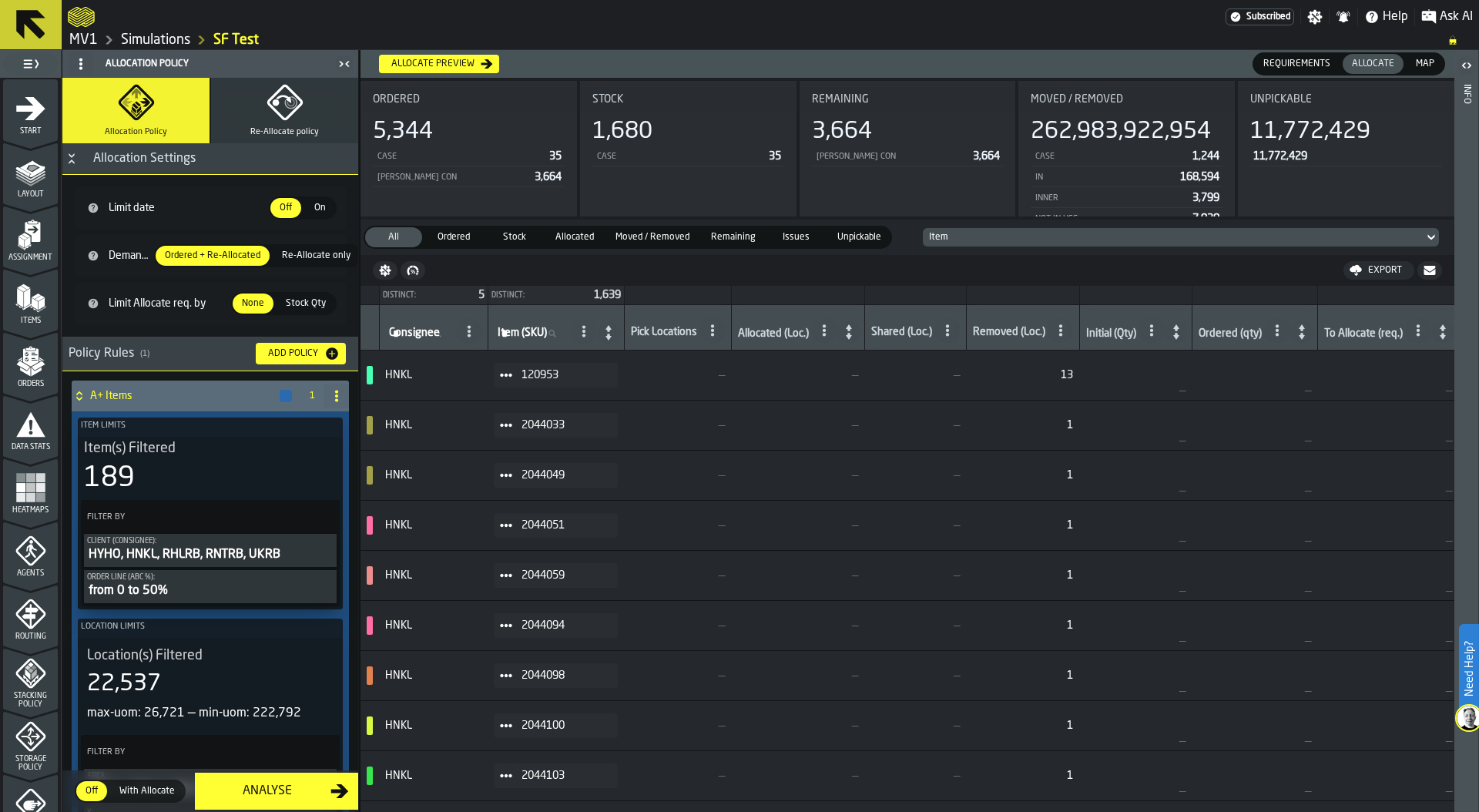
scroll to position [304, 0]
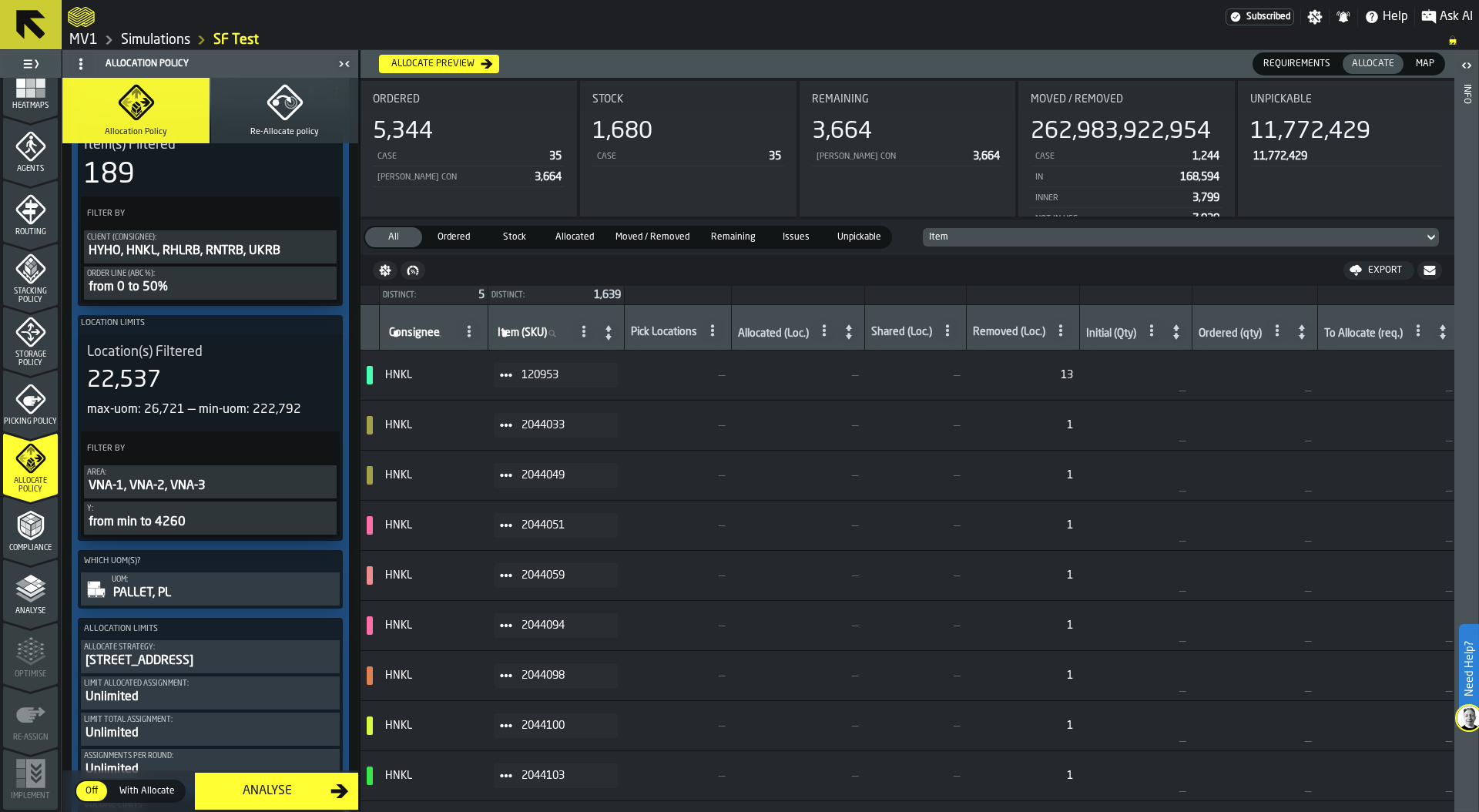
click at [148, 31] on div "Simulations" at bounding box center [144, 40] width 93 height 19
click at [148, 41] on link "Simulations" at bounding box center [155, 40] width 69 height 17
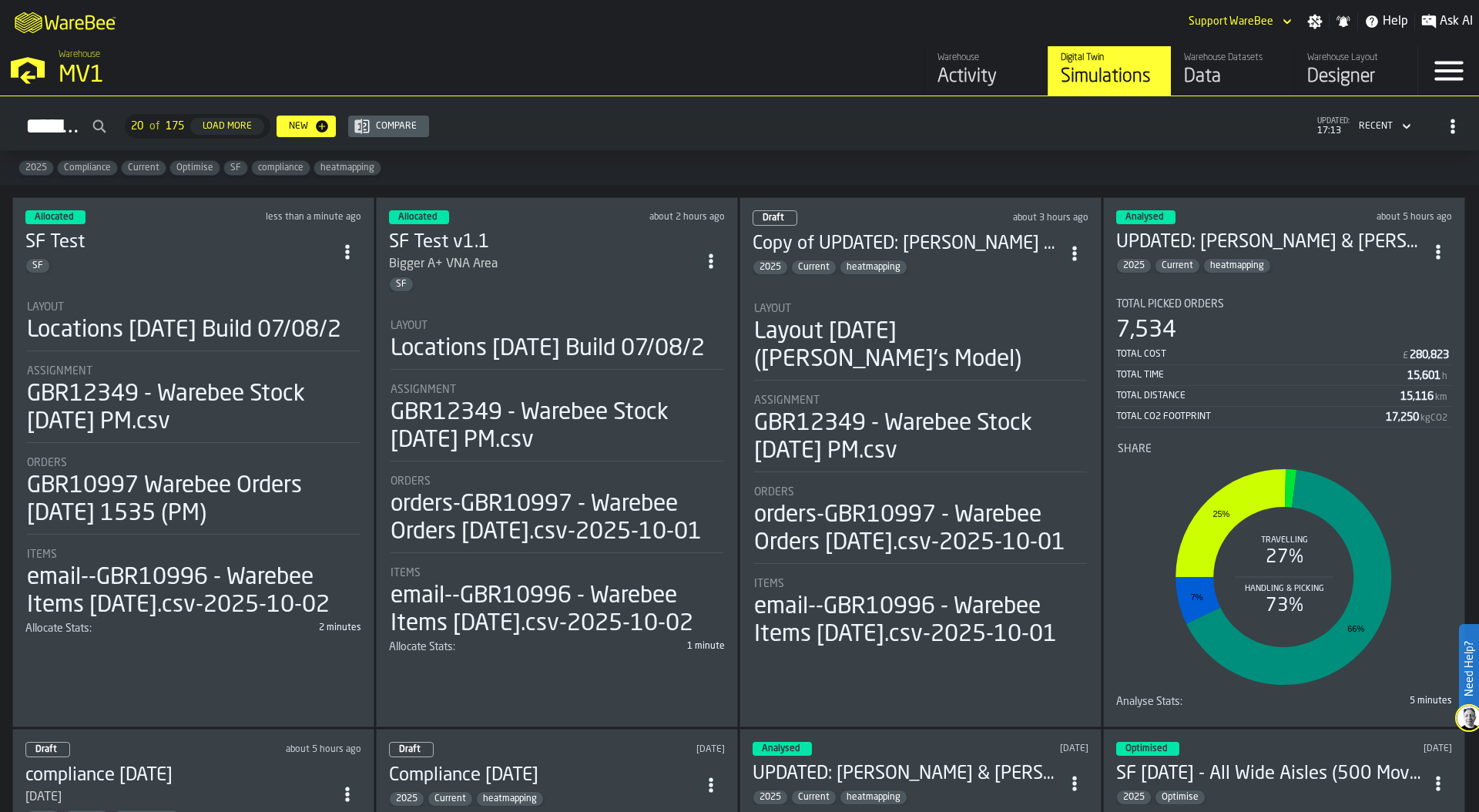
click at [476, 350] on div "Locations [DATE] Build 07/08/2" at bounding box center [547, 348] width 315 height 28
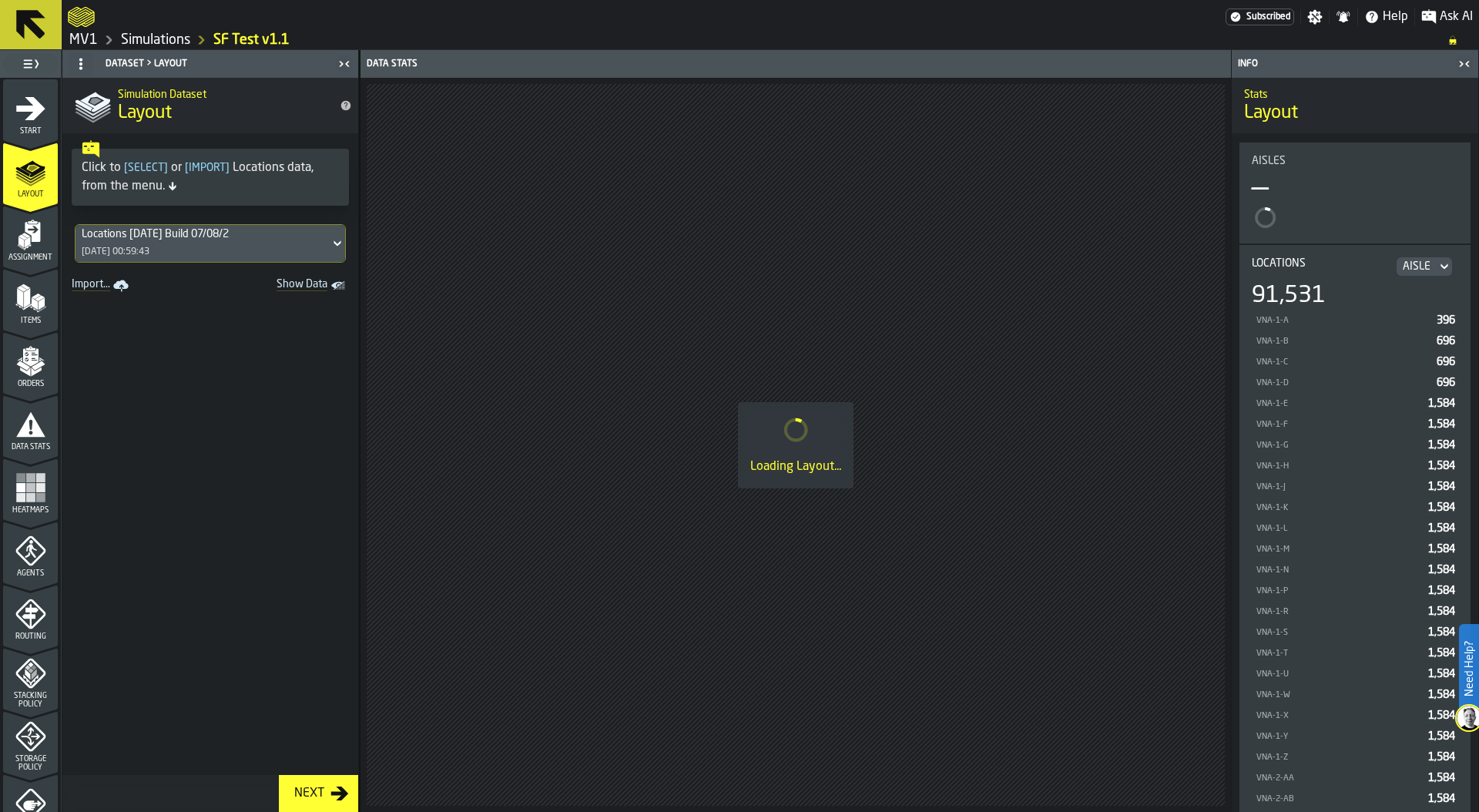
click at [20, 376] on icon "menu Orders" at bounding box center [30, 361] width 31 height 31
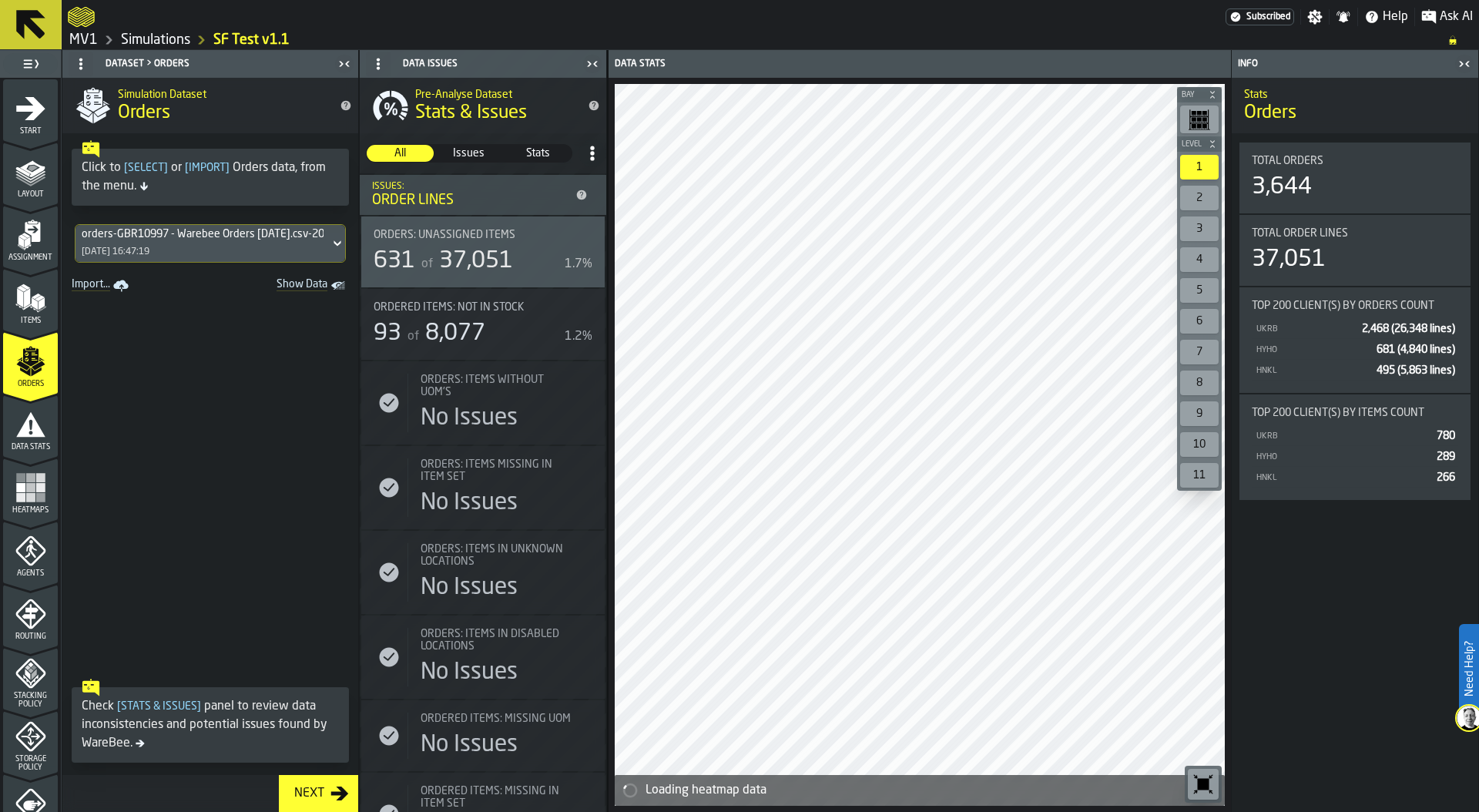
click at [178, 239] on div "orders-GBR10997 - Warebee Orders [DATE].csv-2025-10-01" at bounding box center [202, 234] width 242 height 13
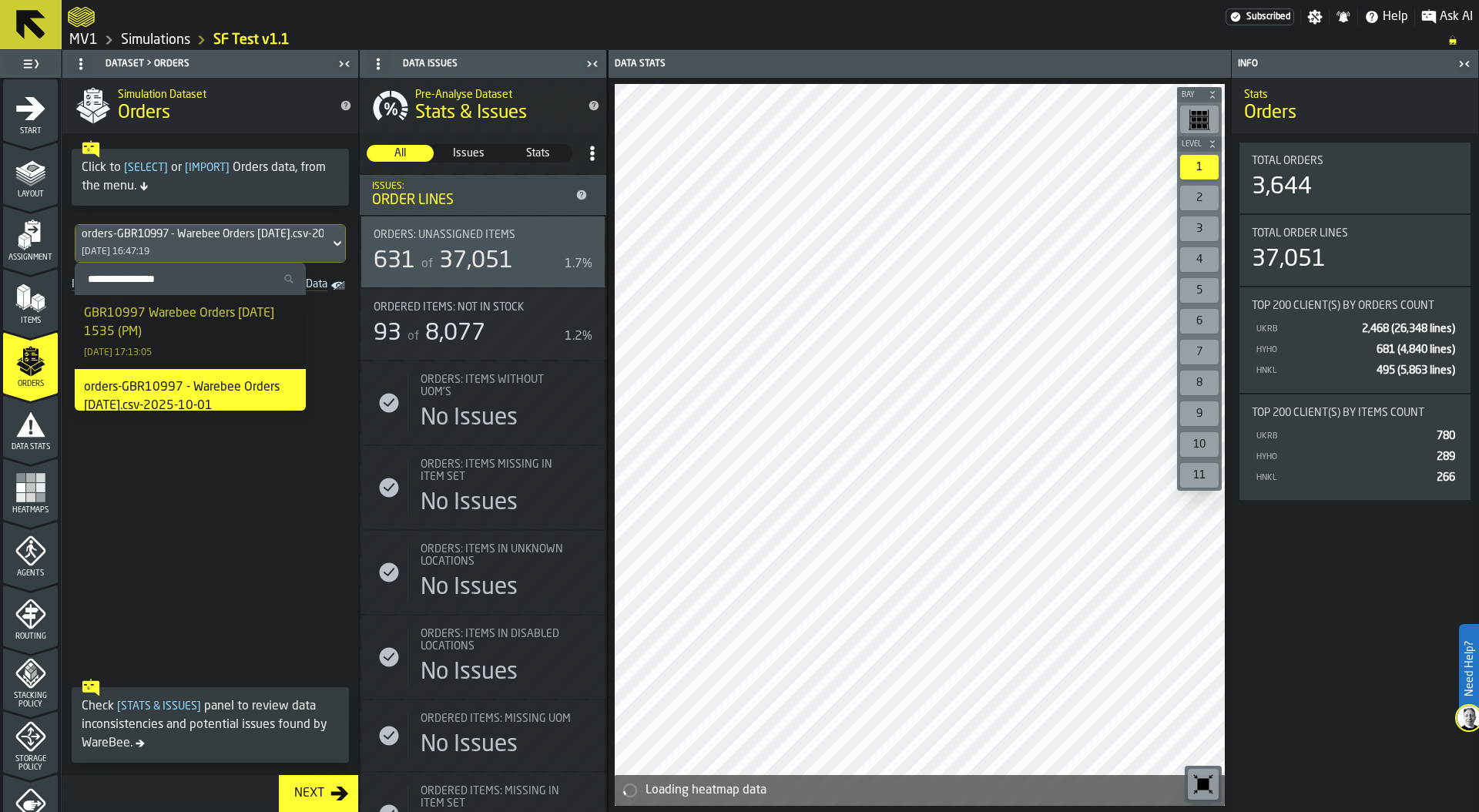
click at [160, 329] on div "GBR10997 Warebee Orders [DATE] 1535 (PM)" at bounding box center [191, 323] width 212 height 37
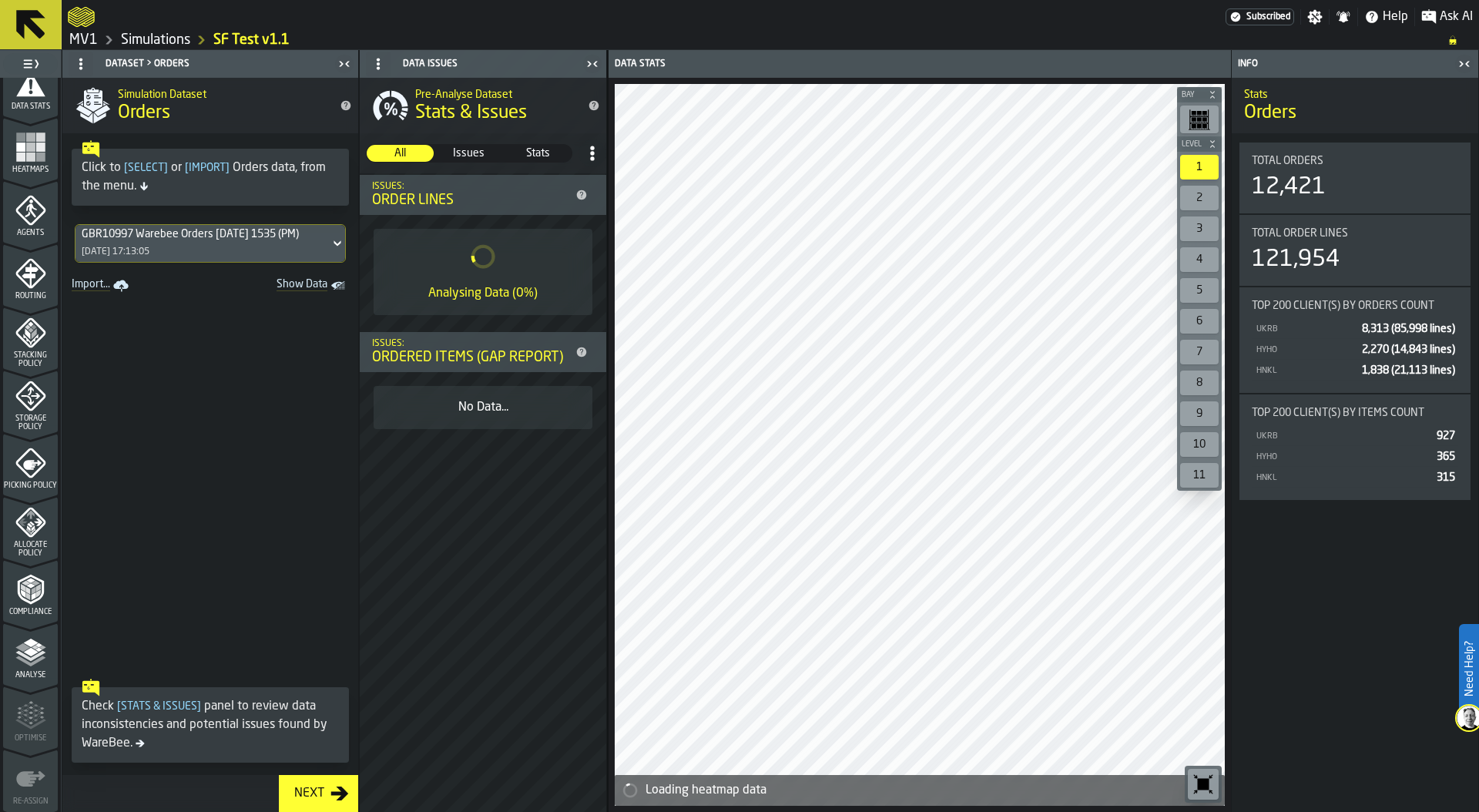
scroll to position [405, 0]
click at [24, 482] on span "Allocate Policy" at bounding box center [30, 485] width 55 height 17
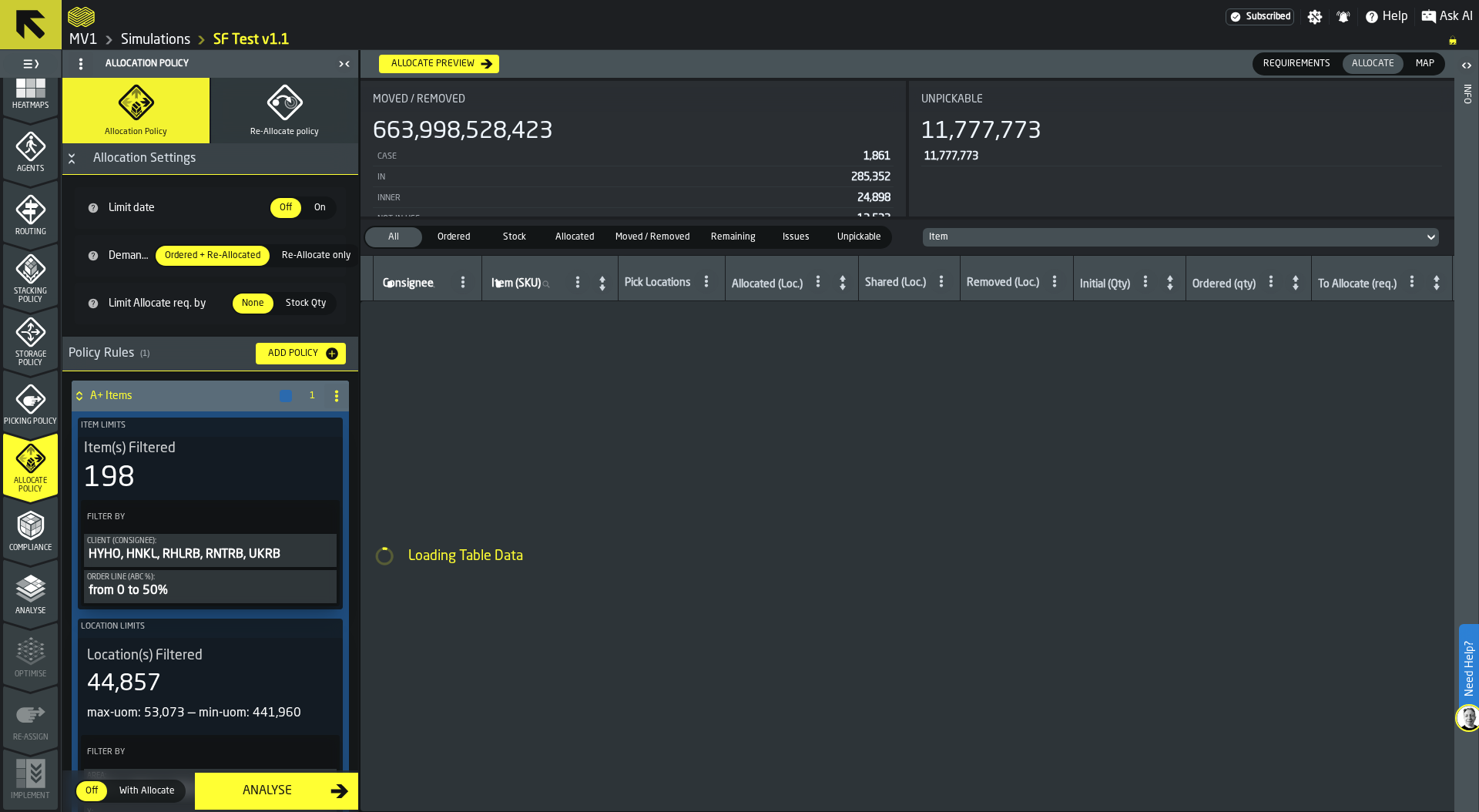
click at [25, 411] on div "Picking Policy" at bounding box center [30, 405] width 55 height 42
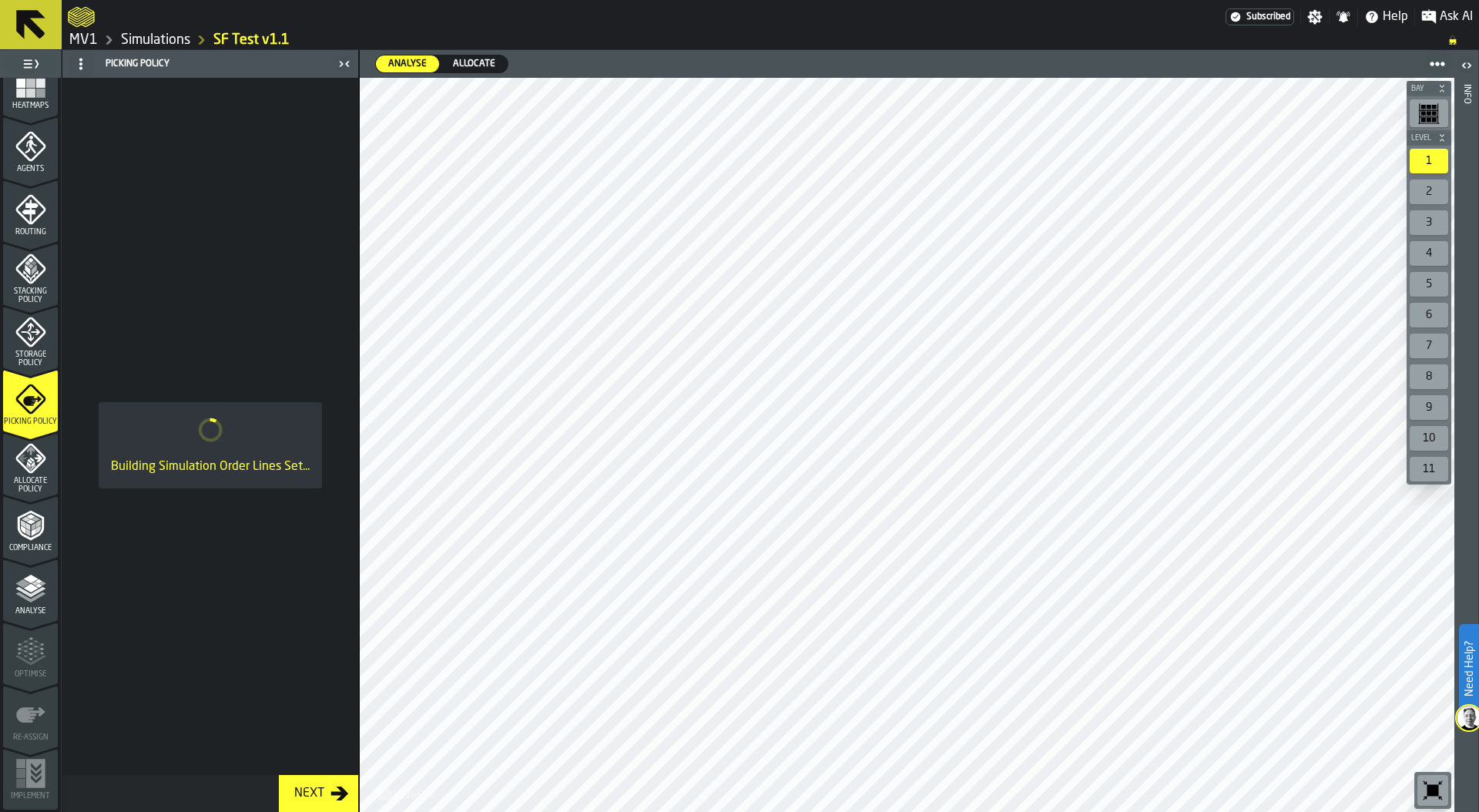
click at [37, 344] on icon "menu Storage Policy" at bounding box center [30, 331] width 31 height 31
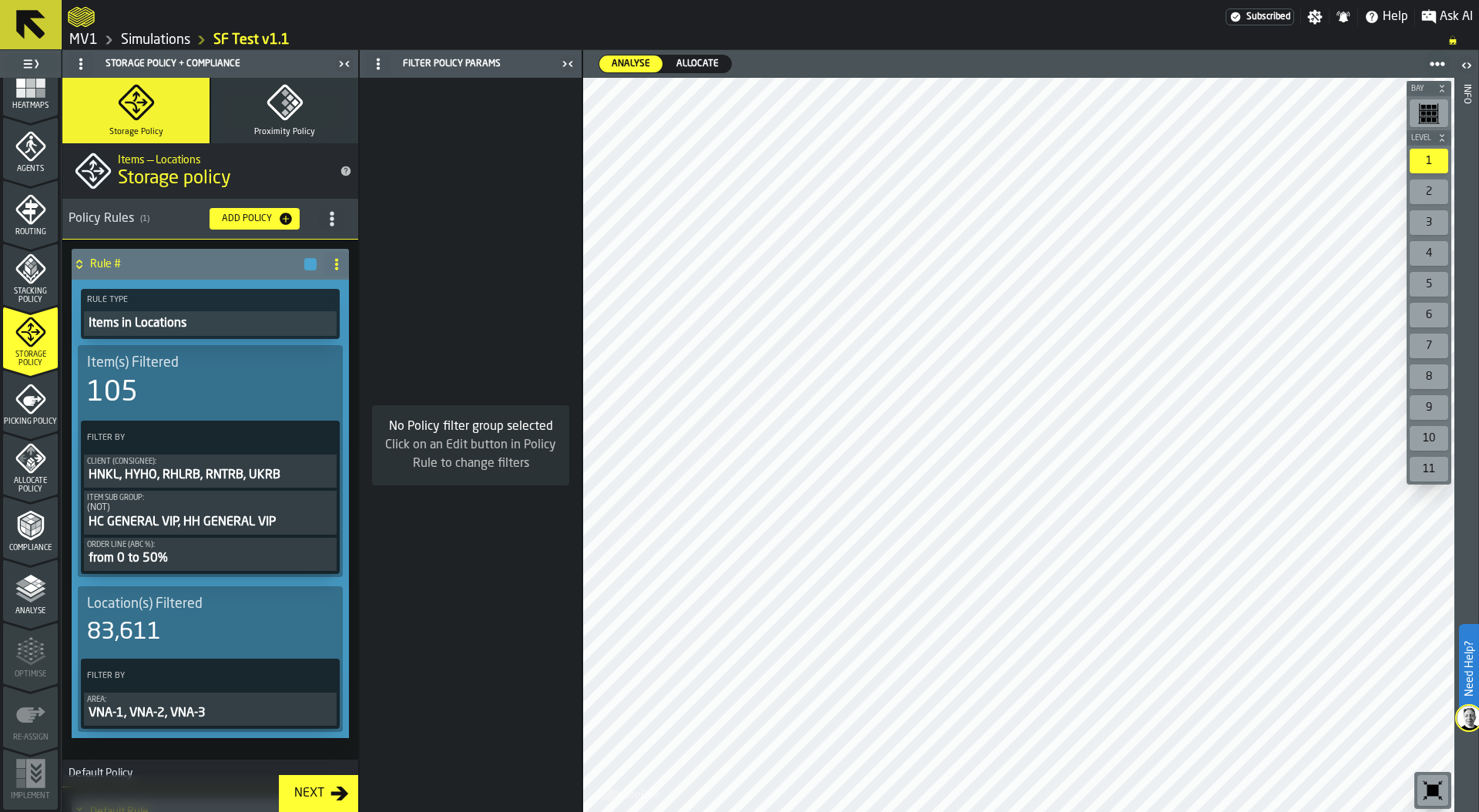
click at [0, 0] on icon "PolicyFilterItem-Item Sub Group" at bounding box center [0, 0] width 0 height 0
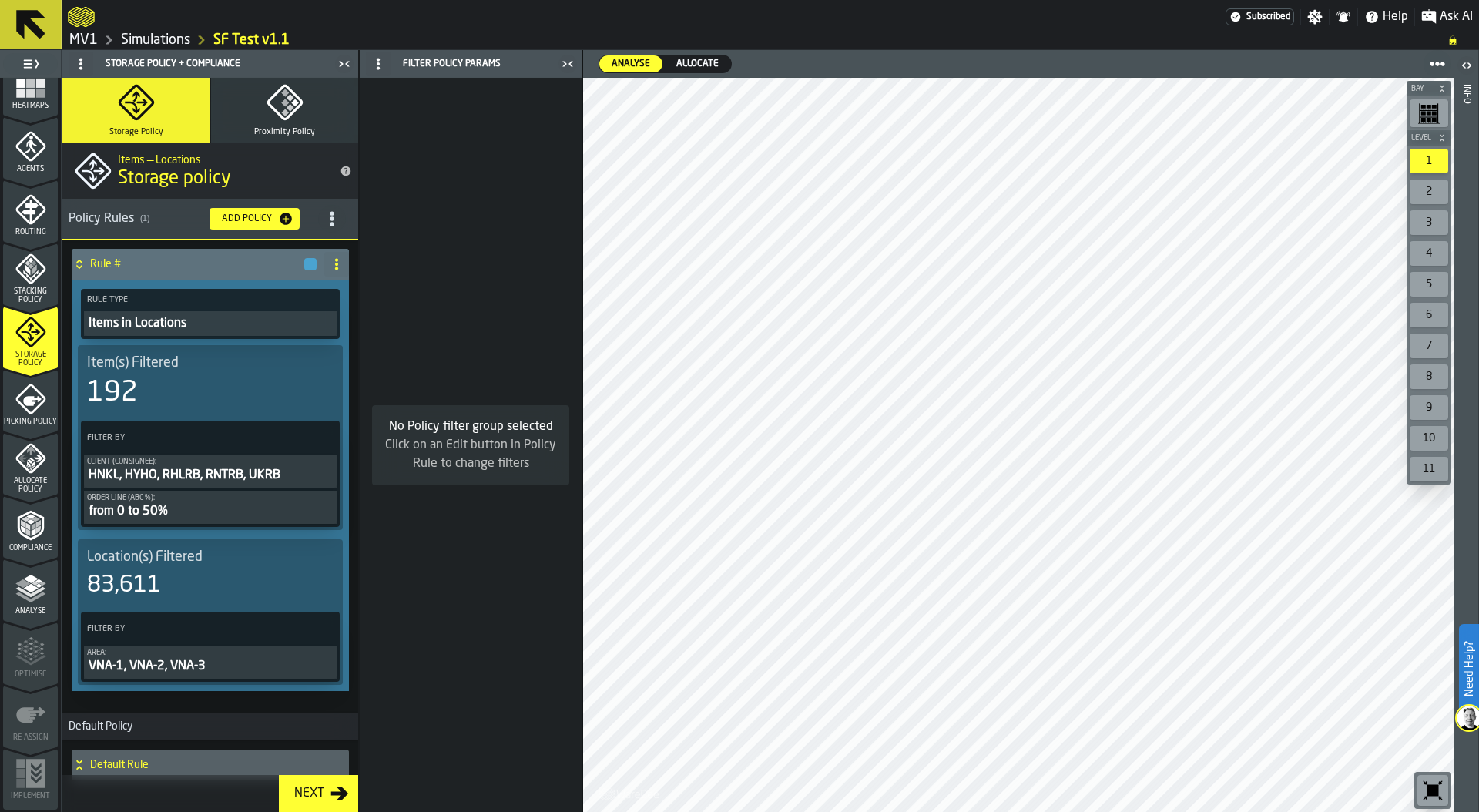
click at [25, 465] on icon "menu Allocate Policy" at bounding box center [30, 458] width 31 height 31
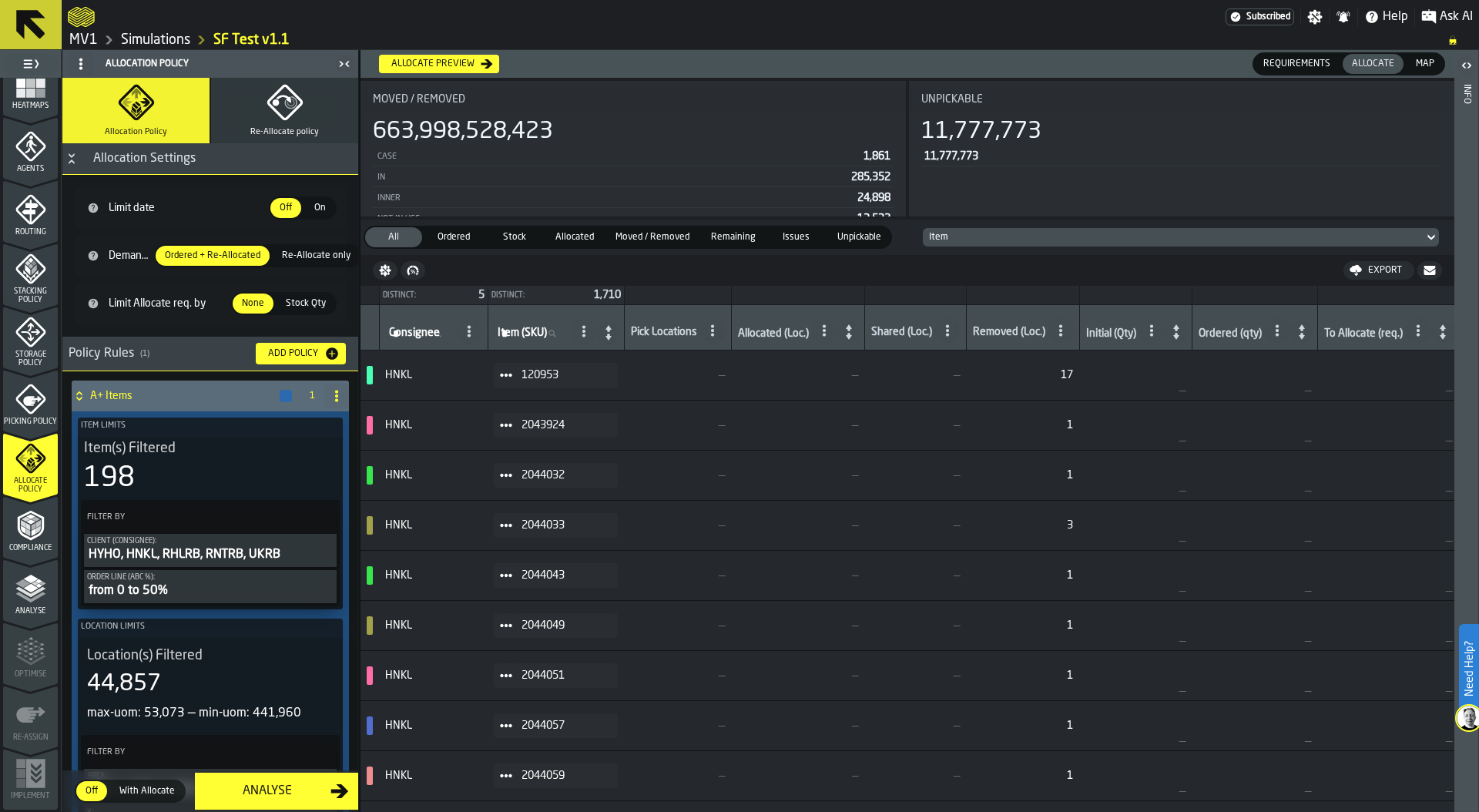
click at [31, 410] on icon "menu Picking Policy" at bounding box center [30, 399] width 31 height 31
